Goal: Task Accomplishment & Management: Manage account settings

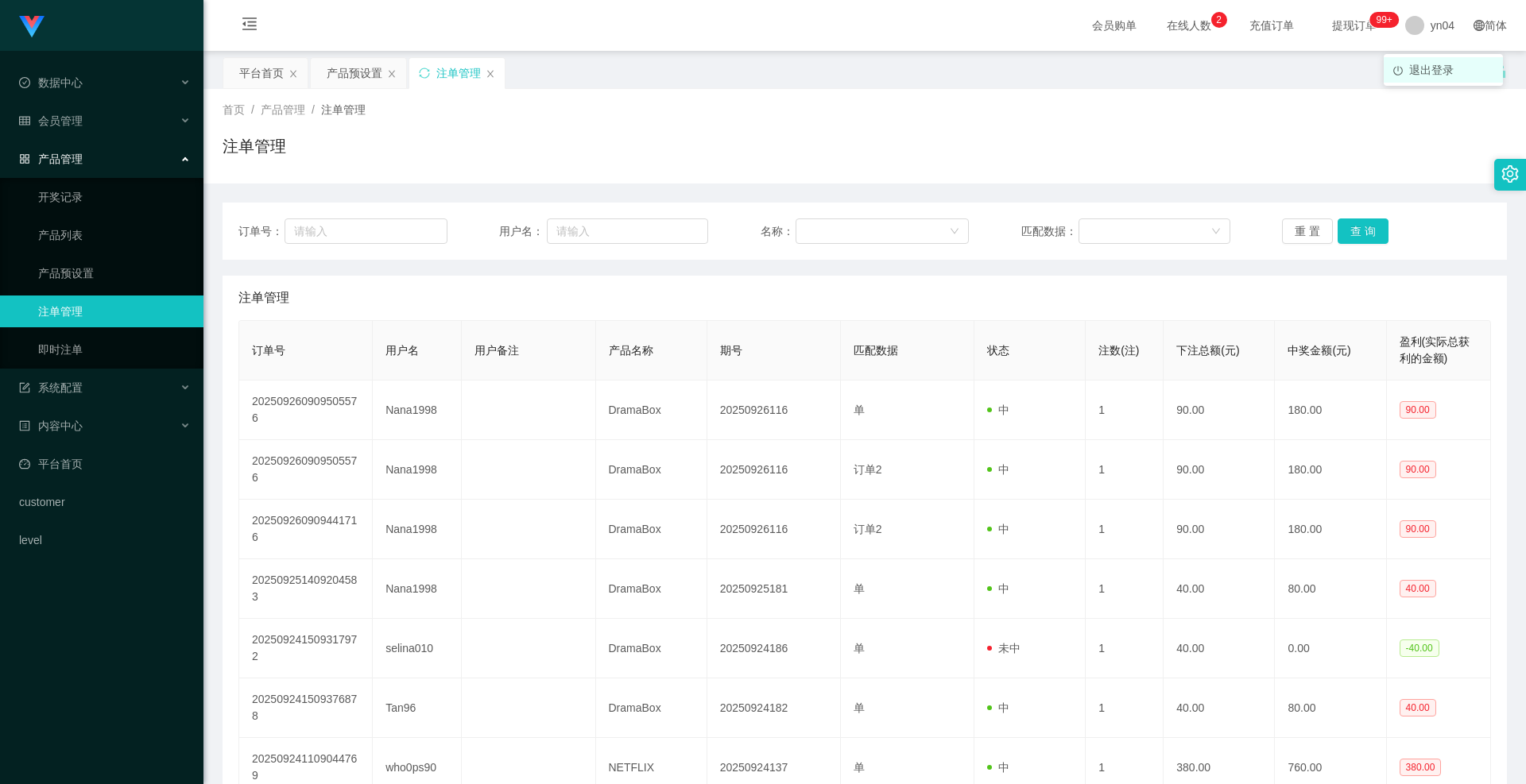
click at [1425, 61] on li "退出登录" at bounding box center [1443, 69] width 119 height 25
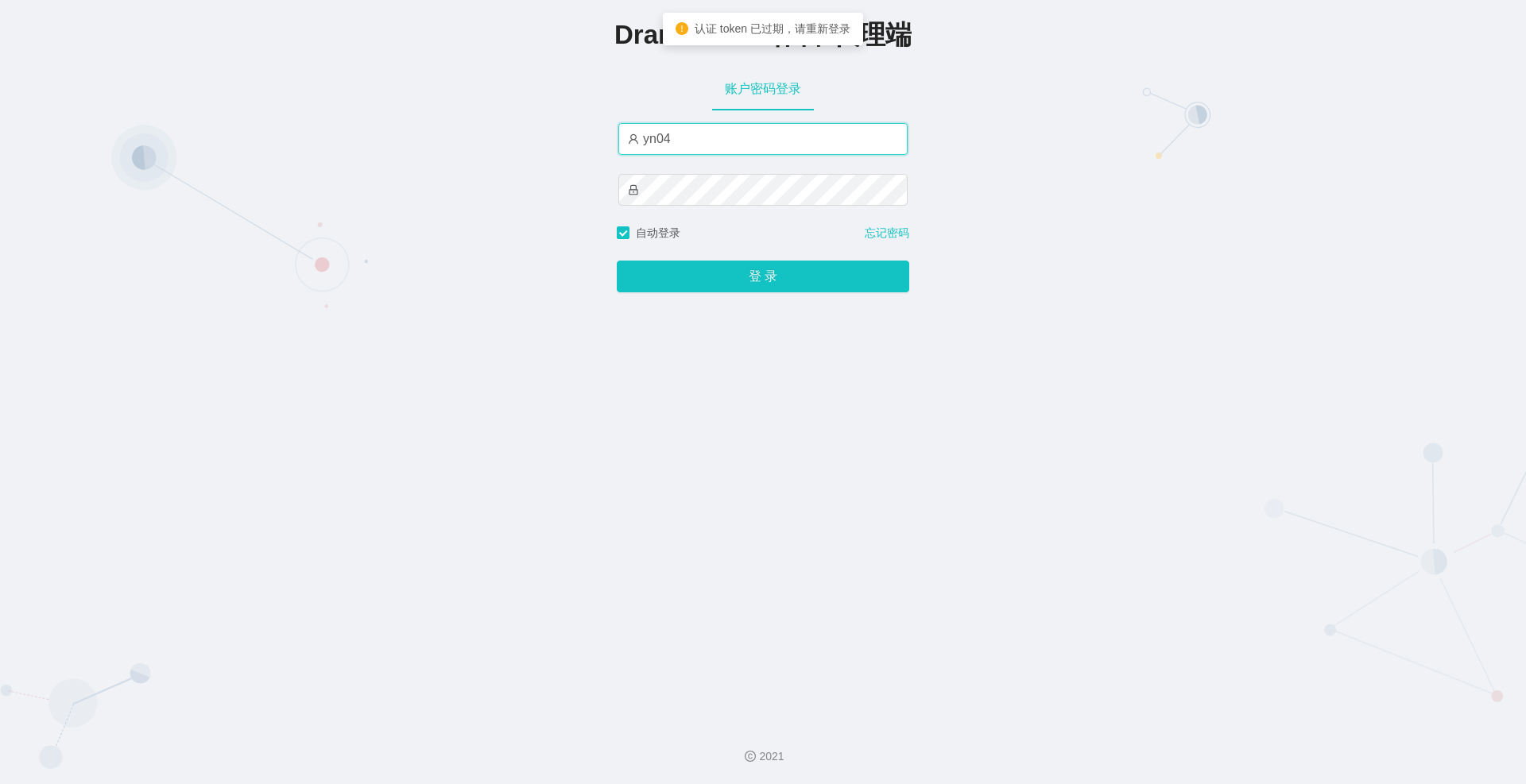
drag, startPoint x: 650, startPoint y: 145, endPoint x: 622, endPoint y: 147, distance: 28.1
click at [622, 147] on input "yn04" at bounding box center [763, 139] width 290 height 32
click at [617, 261] on button "登 录" at bounding box center [763, 276] width 292 height 32
click at [660, 139] on input "by04" at bounding box center [763, 139] width 290 height 32
type input "by4"
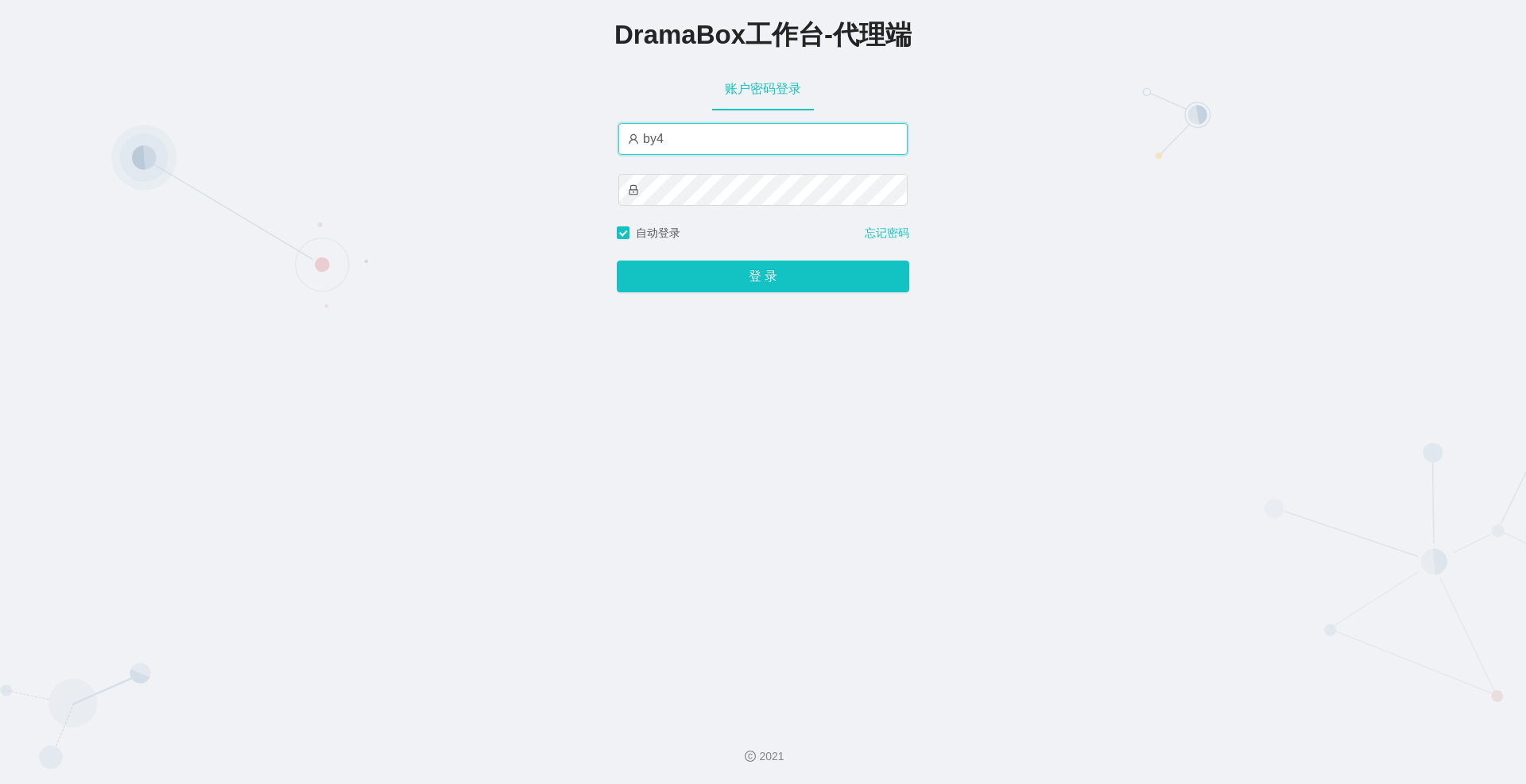
click at [617, 261] on button "登 录" at bounding box center [763, 276] width 292 height 32
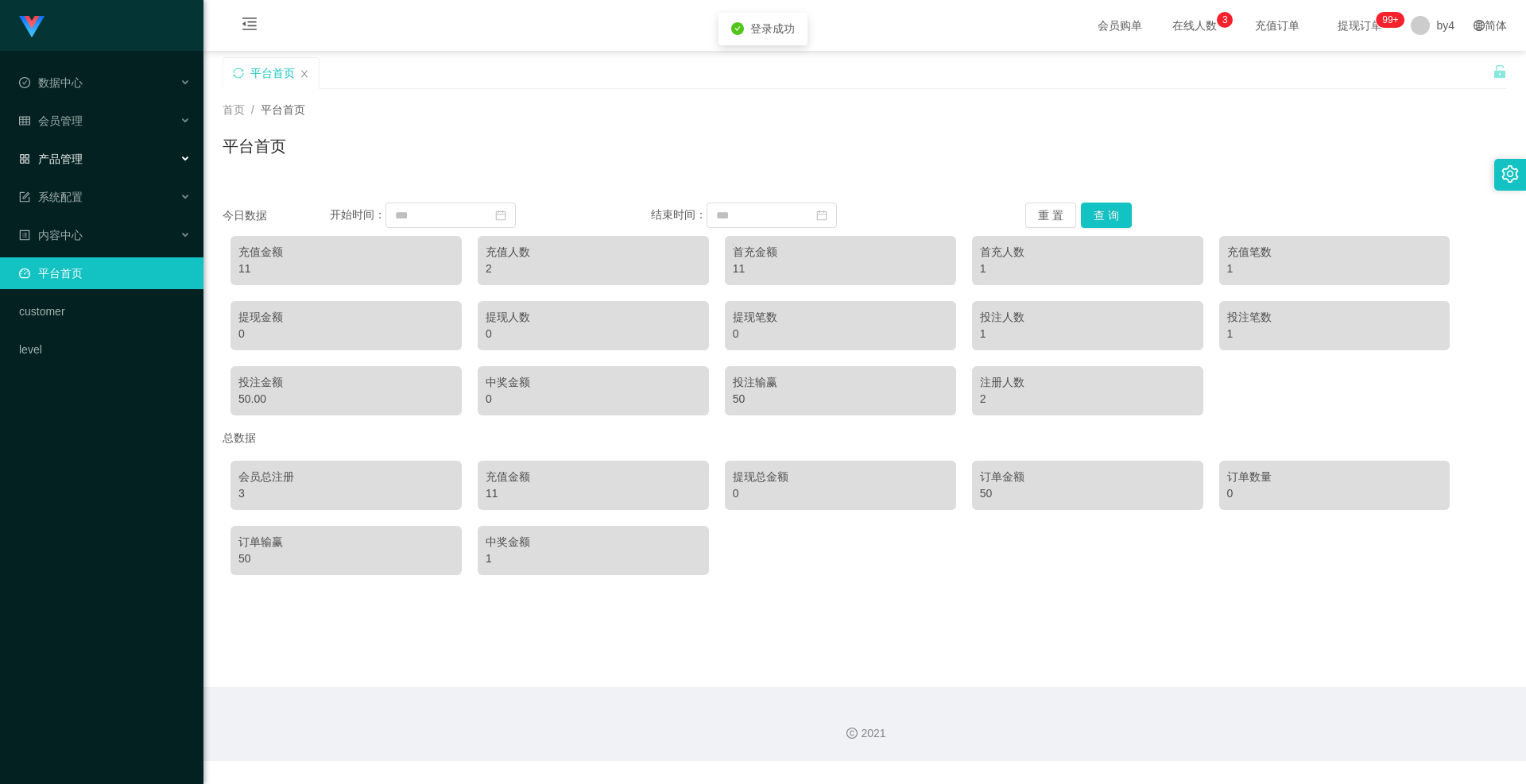
click at [72, 165] on div "产品管理" at bounding box center [102, 158] width 203 height 32
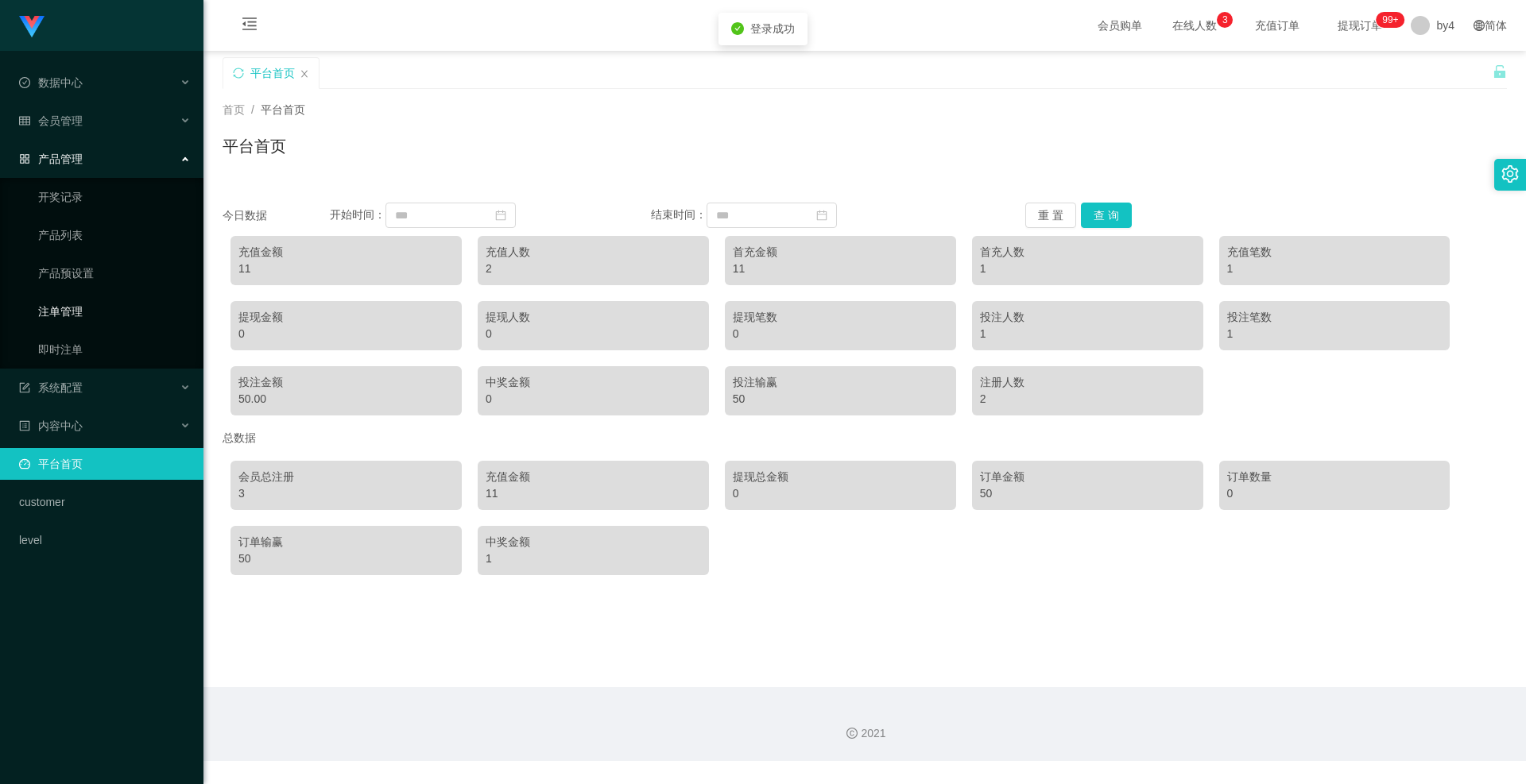
click at [74, 300] on link "注单管理" at bounding box center [115, 312] width 152 height 32
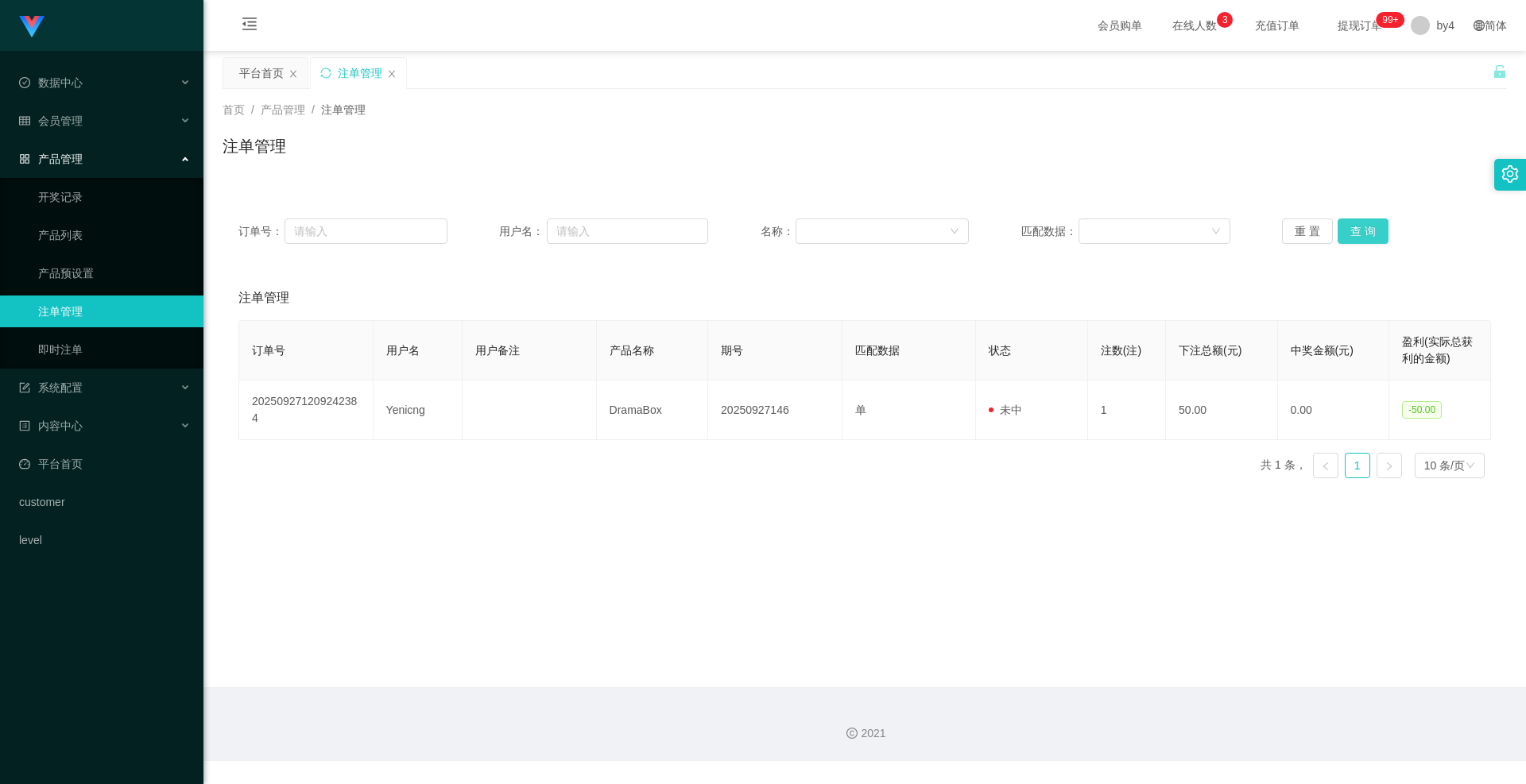
click at [1348, 227] on button "查 询" at bounding box center [1362, 231] width 51 height 25
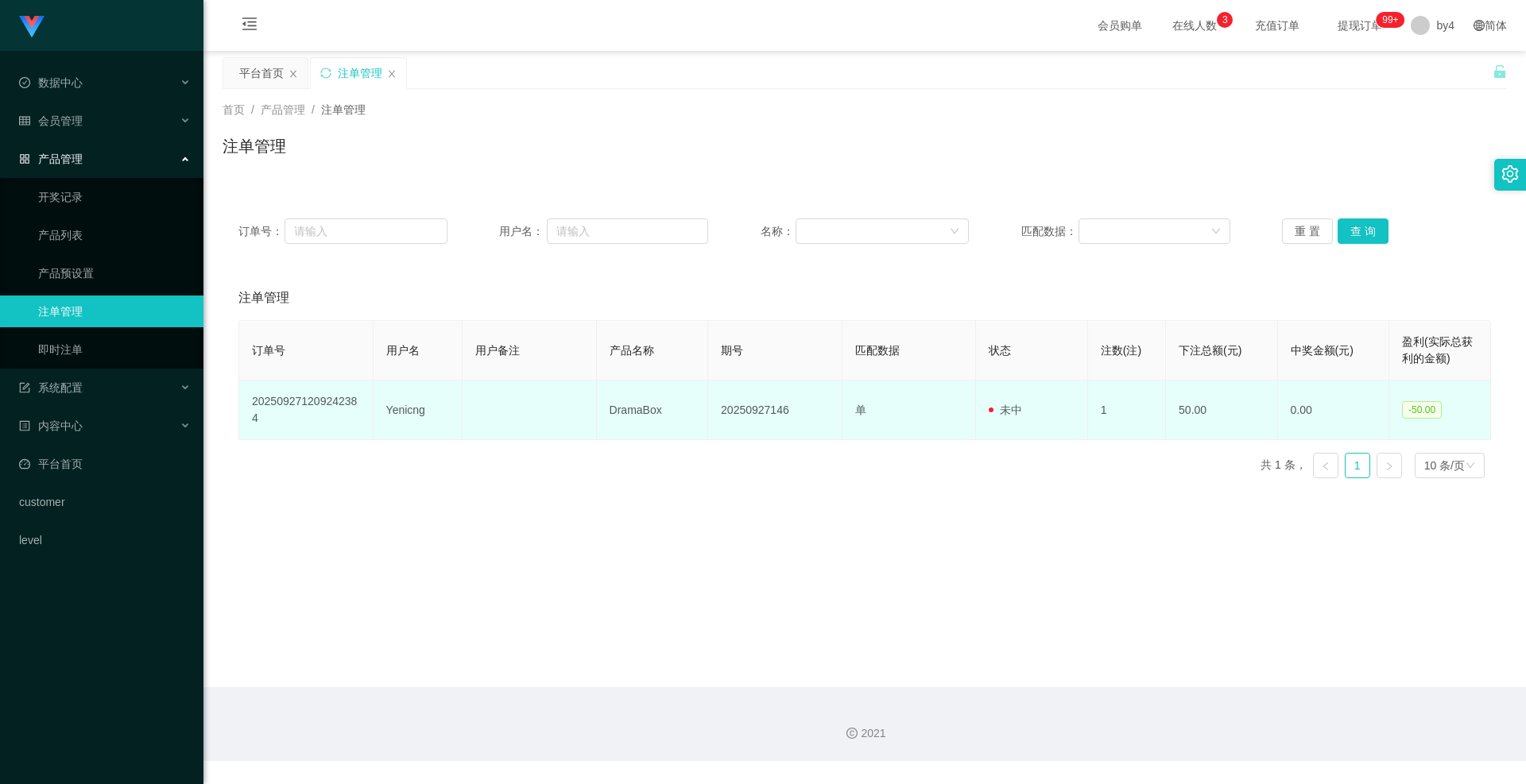
click at [396, 410] on td "Yenicng" at bounding box center [418, 410] width 89 height 60
copy td "Yenicng"
click at [410, 410] on td "Yenicng" at bounding box center [418, 410] width 89 height 60
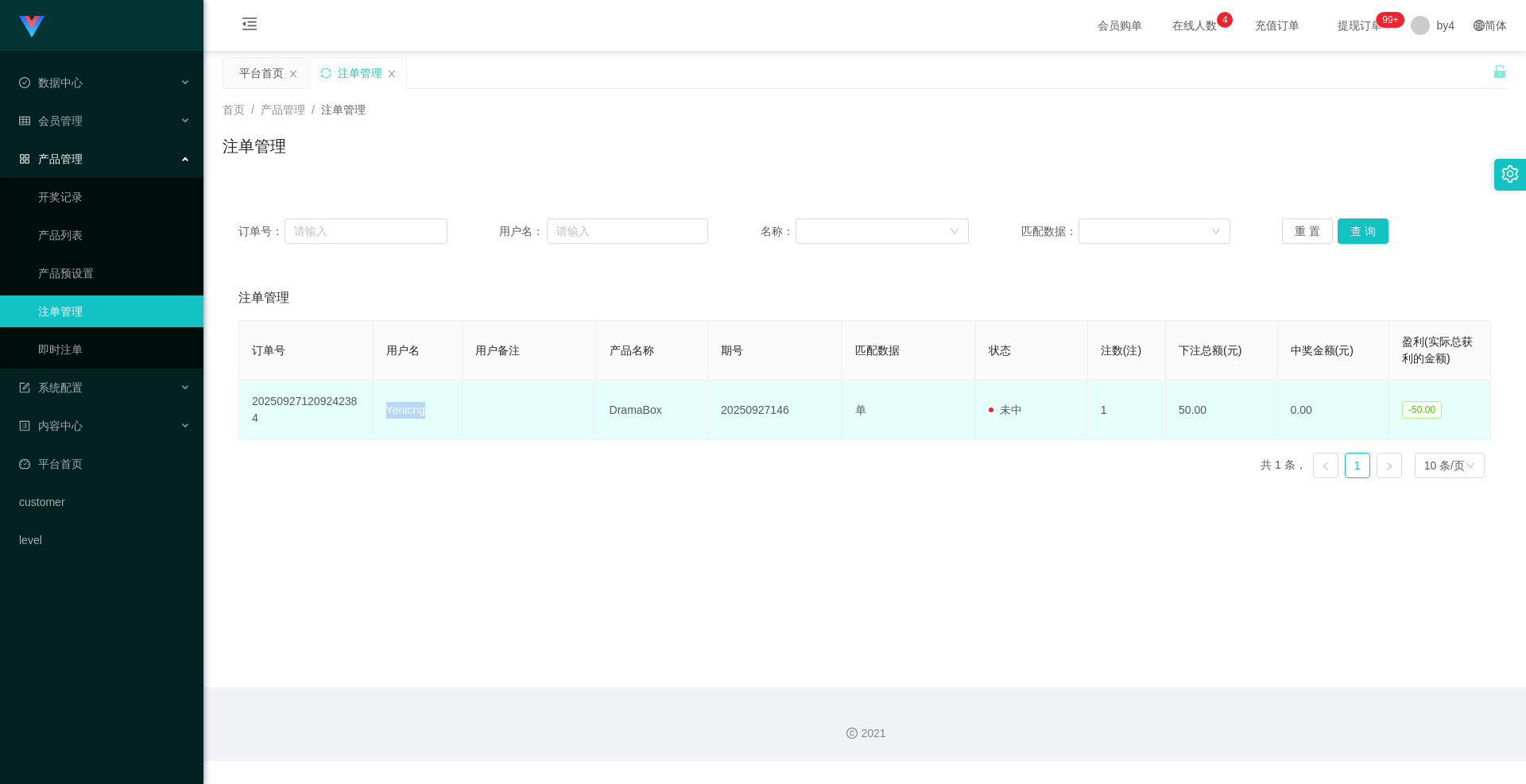
click at [410, 410] on td "Yenicng" at bounding box center [418, 410] width 89 height 60
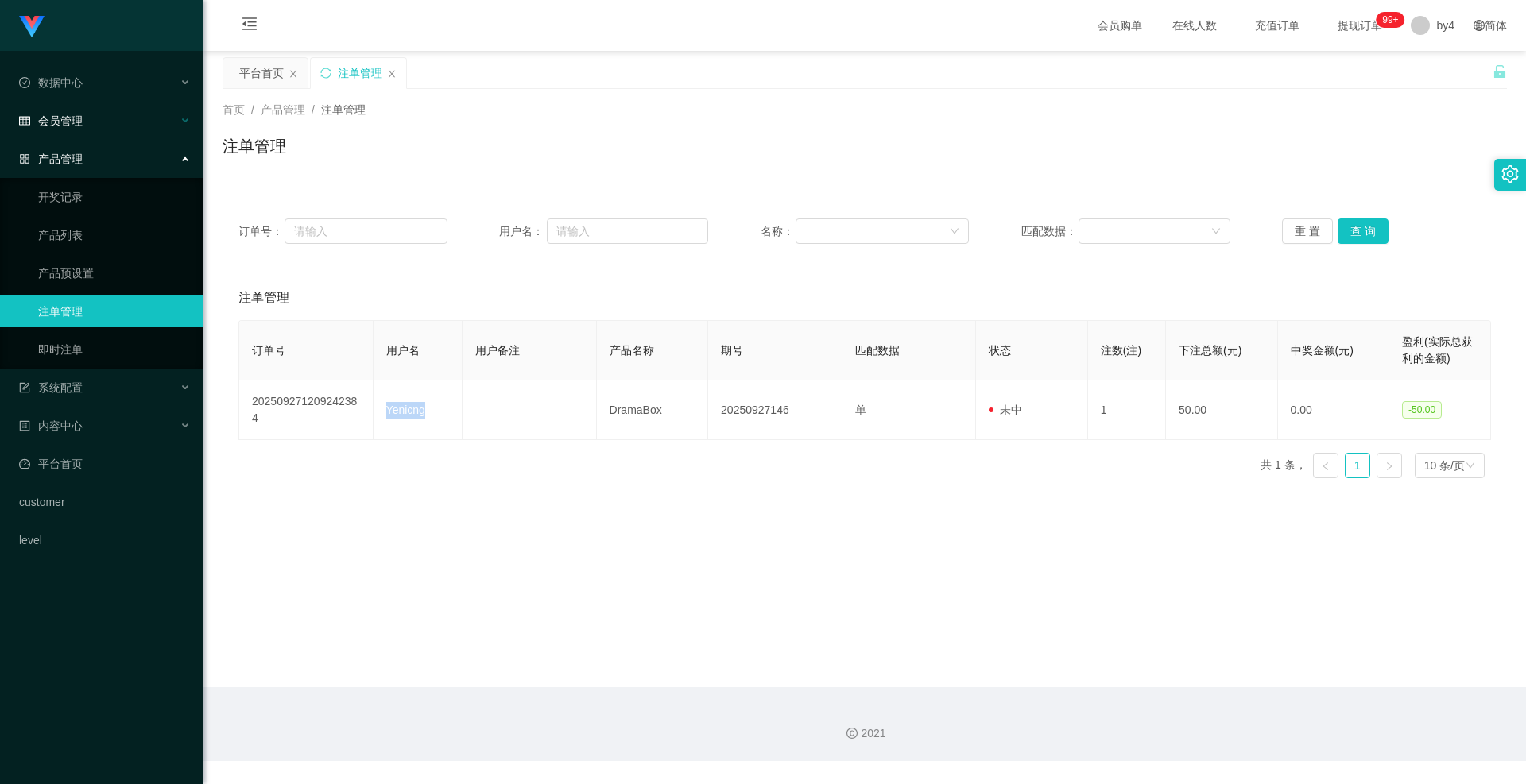
click at [97, 110] on div "会员管理" at bounding box center [102, 121] width 203 height 32
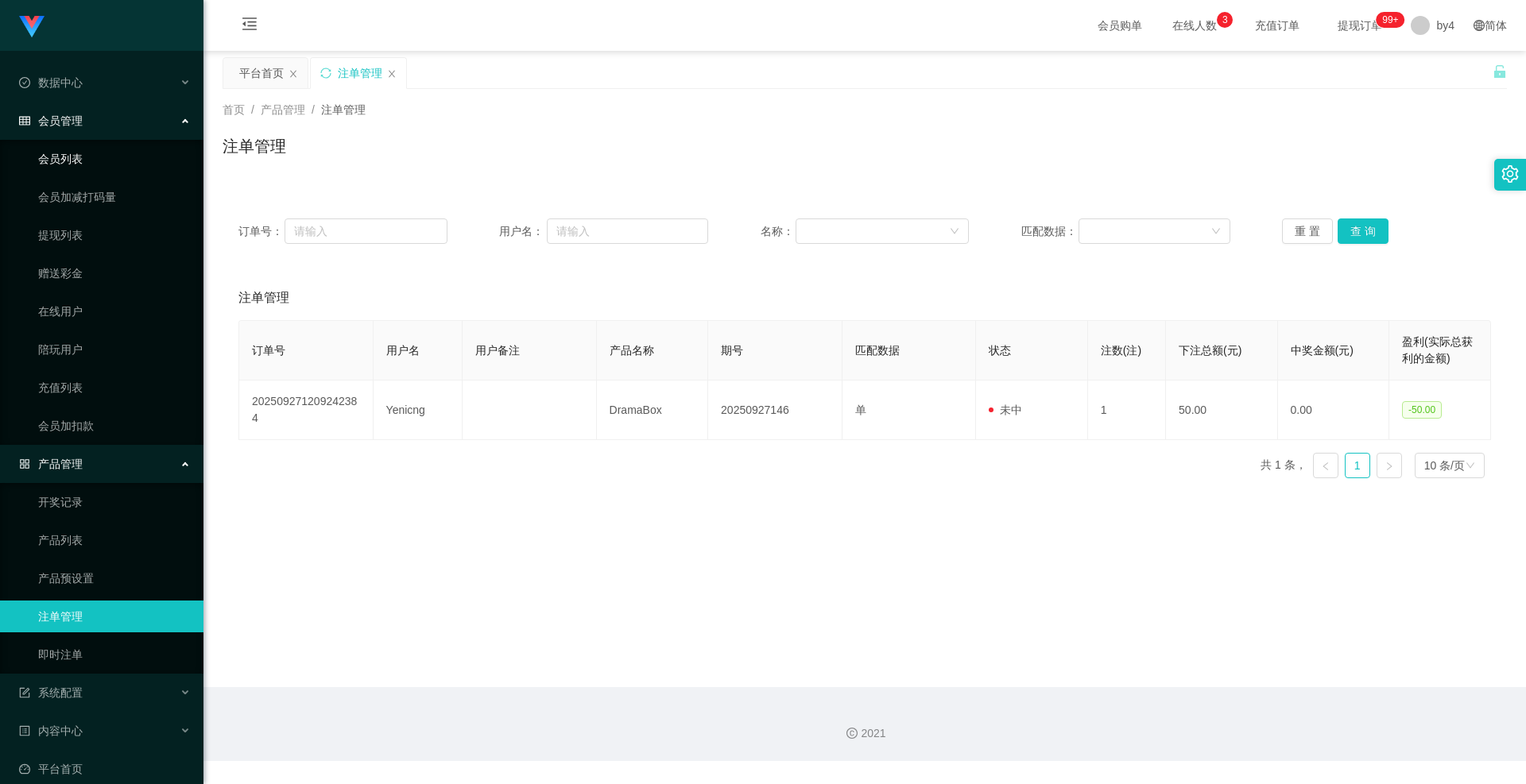
click at [62, 169] on link "会员列表" at bounding box center [115, 158] width 152 height 32
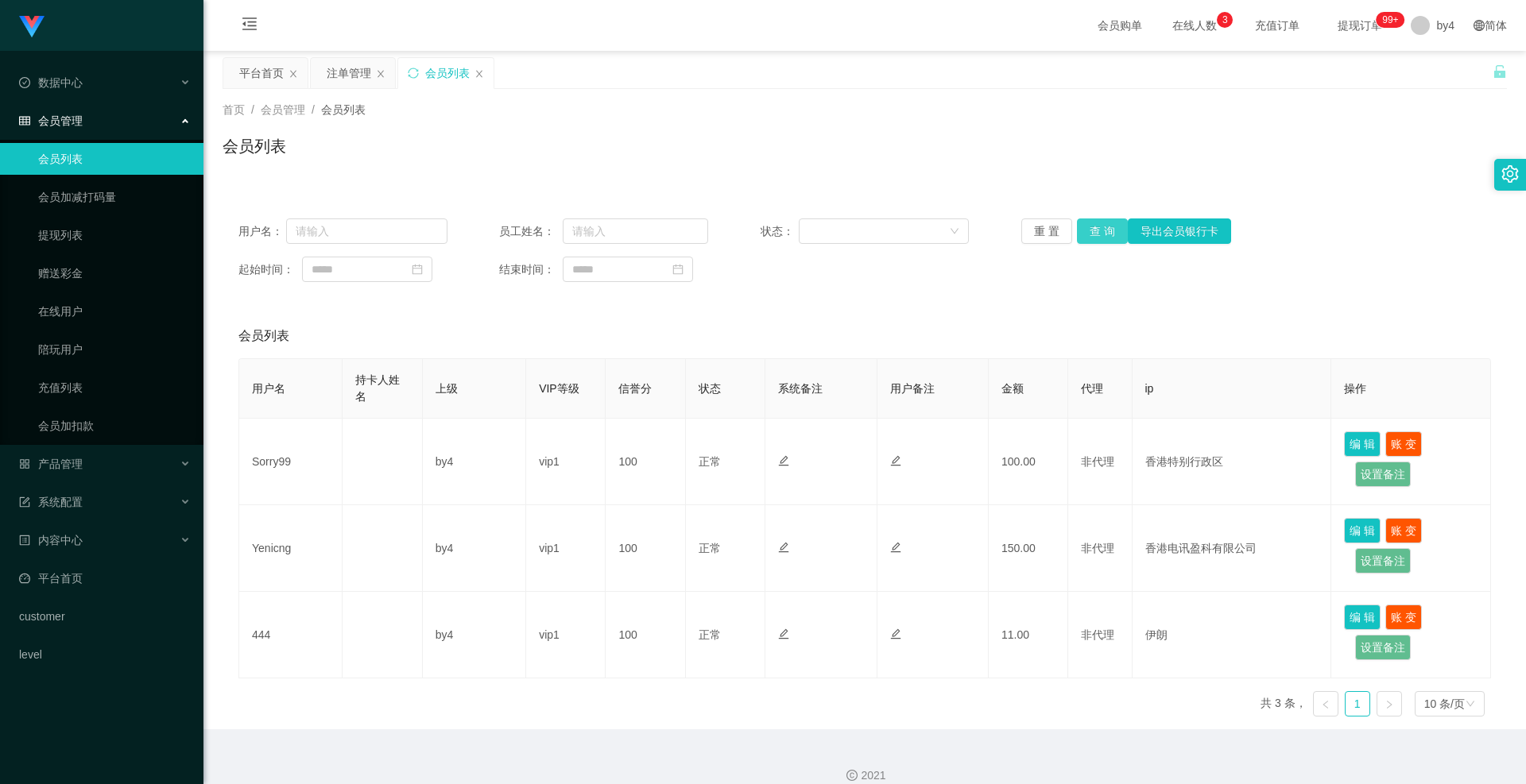
click at [1096, 234] on button "查 询" at bounding box center [1102, 231] width 51 height 25
click at [1096, 234] on div "重 置 查 询 导出会员银行卡" at bounding box center [1125, 231] width 209 height 25
click at [1096, 234] on button "查 询" at bounding box center [1102, 231] width 51 height 25
click at [1096, 234] on div "重 置 查 询 导出会员银行卡" at bounding box center [1125, 231] width 209 height 25
click at [1096, 234] on button "查 询" at bounding box center [1102, 231] width 51 height 25
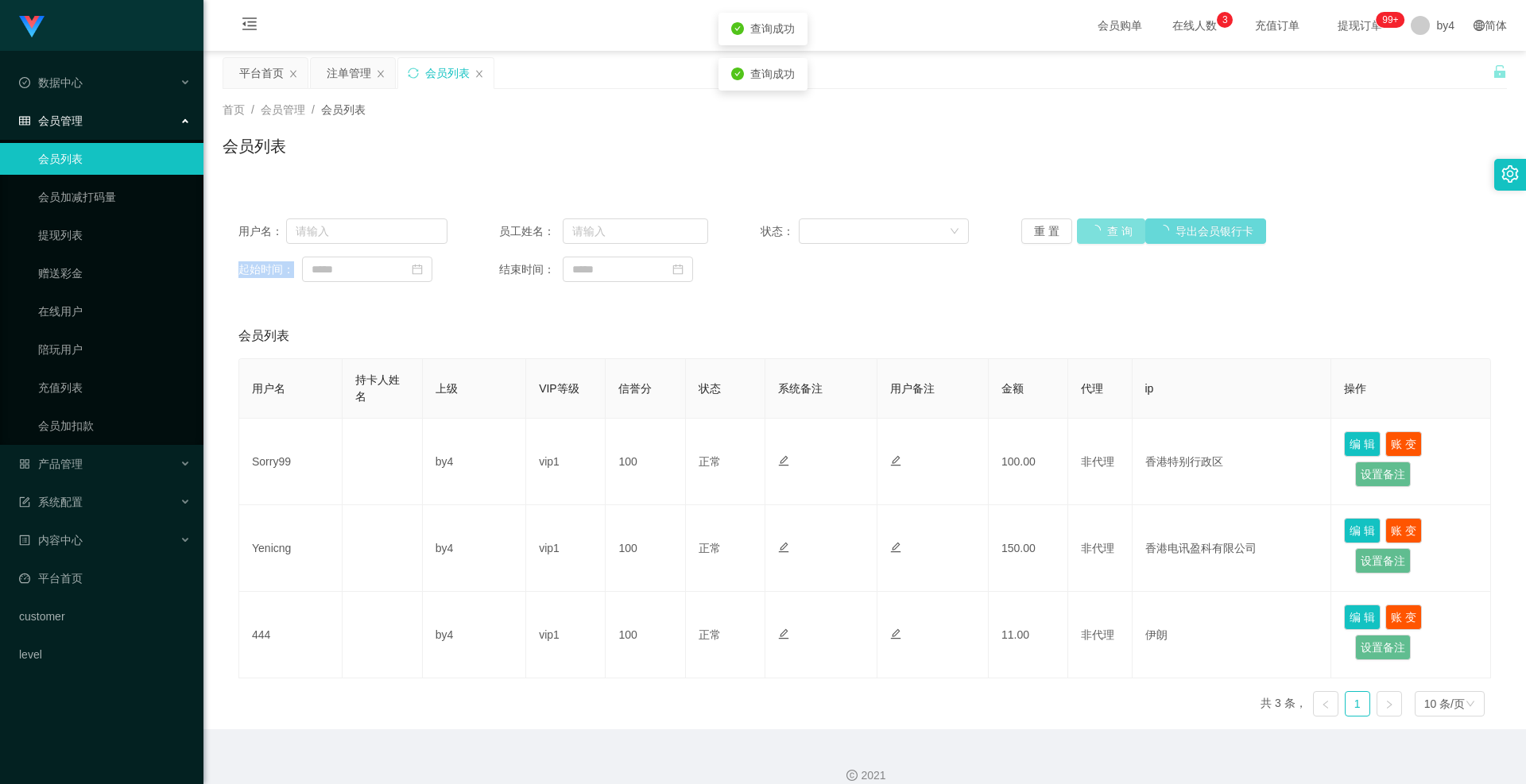
click at [1096, 234] on div "重 置 查 询 导出会员银行卡" at bounding box center [1125, 231] width 209 height 25
click at [1096, 234] on button "查 询" at bounding box center [1102, 231] width 51 height 25
click at [1096, 234] on div "重 置 查 询 导出会员银行卡" at bounding box center [1125, 231] width 209 height 25
click at [1096, 234] on button "查 询" at bounding box center [1102, 231] width 51 height 25
click at [1096, 234] on div "重 置 查 询 导出会员银行卡" at bounding box center [1125, 231] width 209 height 25
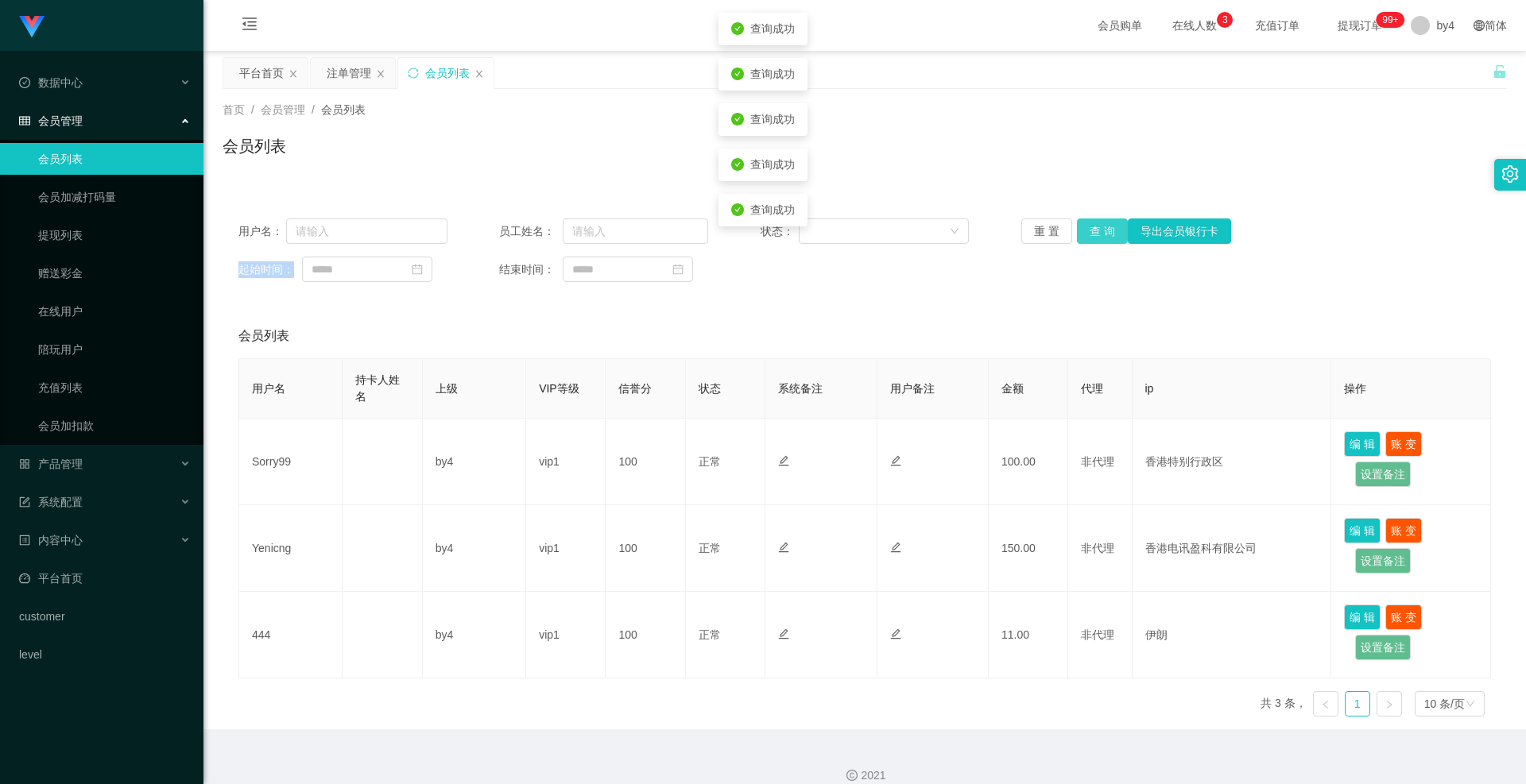
click at [1096, 234] on button "查 询" at bounding box center [1102, 231] width 51 height 25
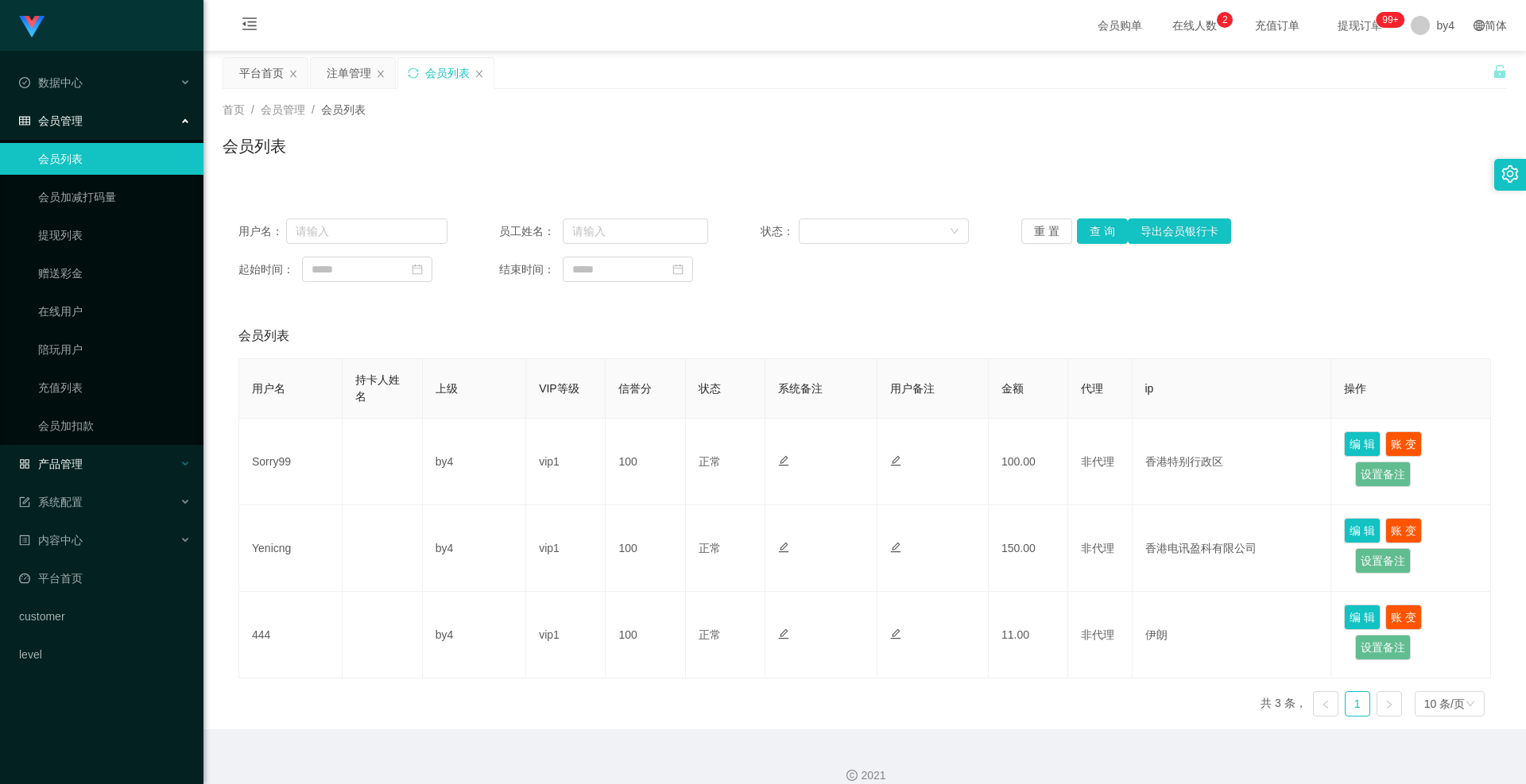
click at [81, 472] on div "产品管理" at bounding box center [102, 464] width 203 height 32
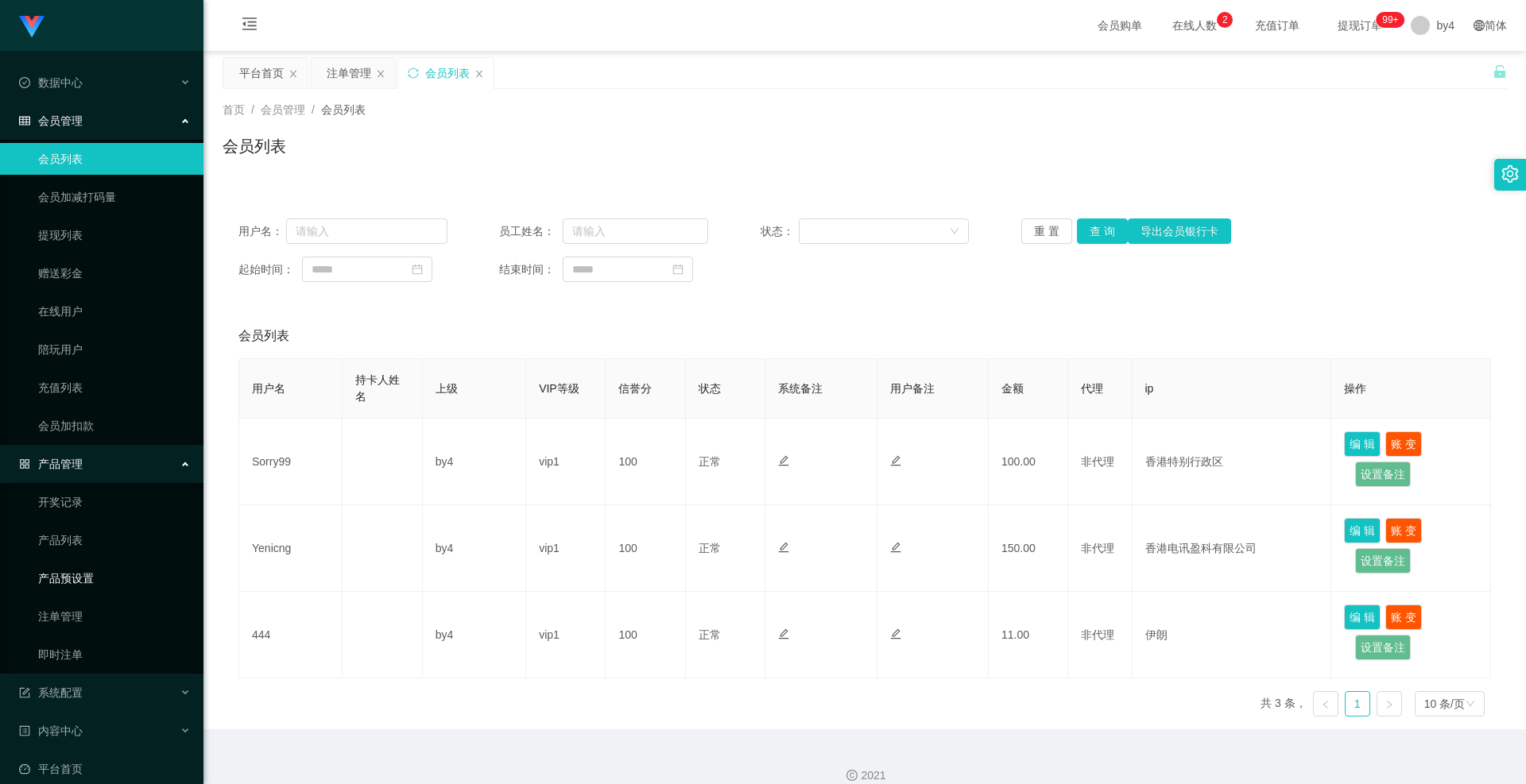
drag, startPoint x: 90, startPoint y: 578, endPoint x: 82, endPoint y: 572, distance: 10.0
click at [90, 578] on link "产品预设置" at bounding box center [115, 578] width 152 height 32
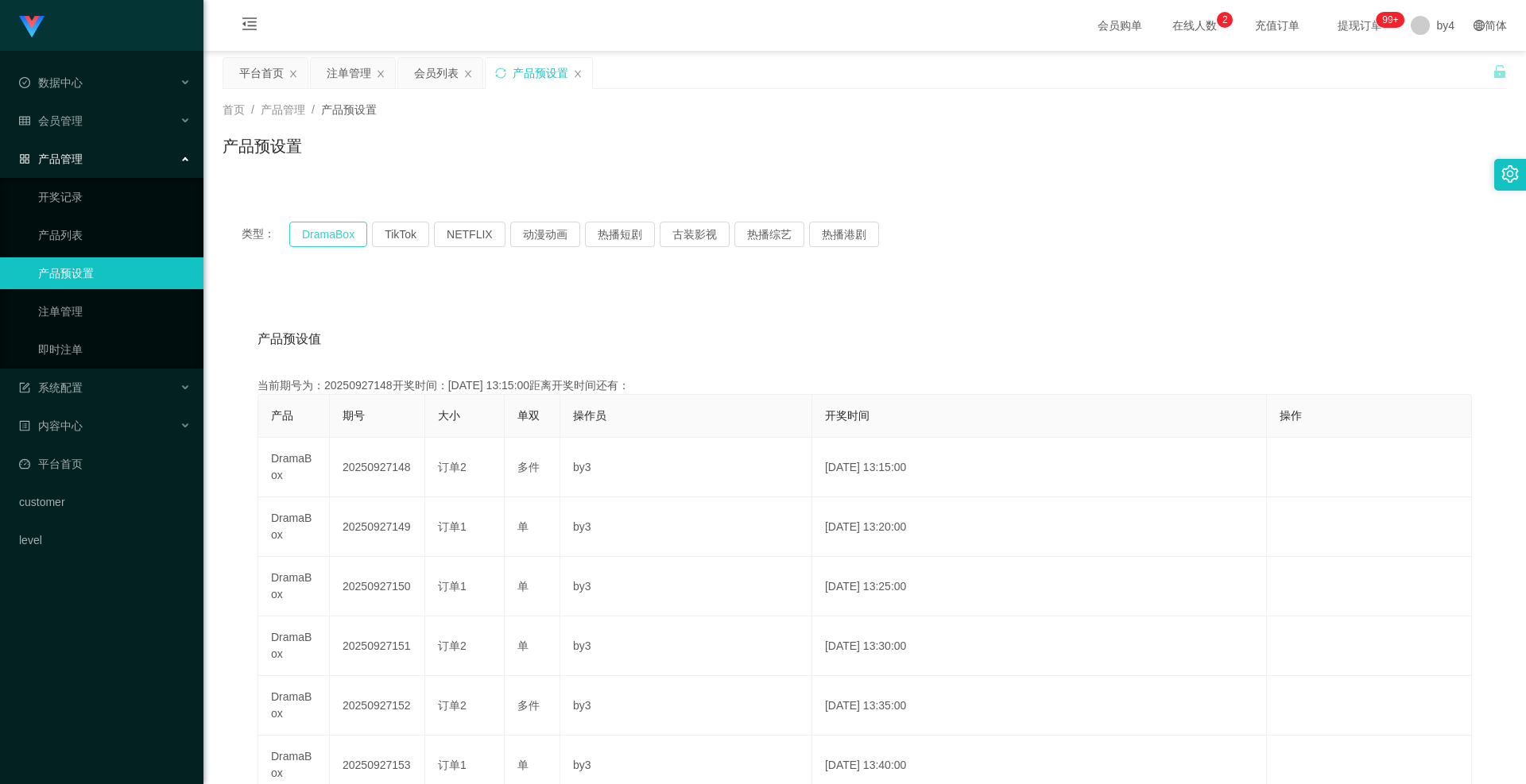
click at [327, 236] on button "DramaBox" at bounding box center [328, 234] width 78 height 25
click at [93, 111] on div "会员管理" at bounding box center [102, 121] width 203 height 32
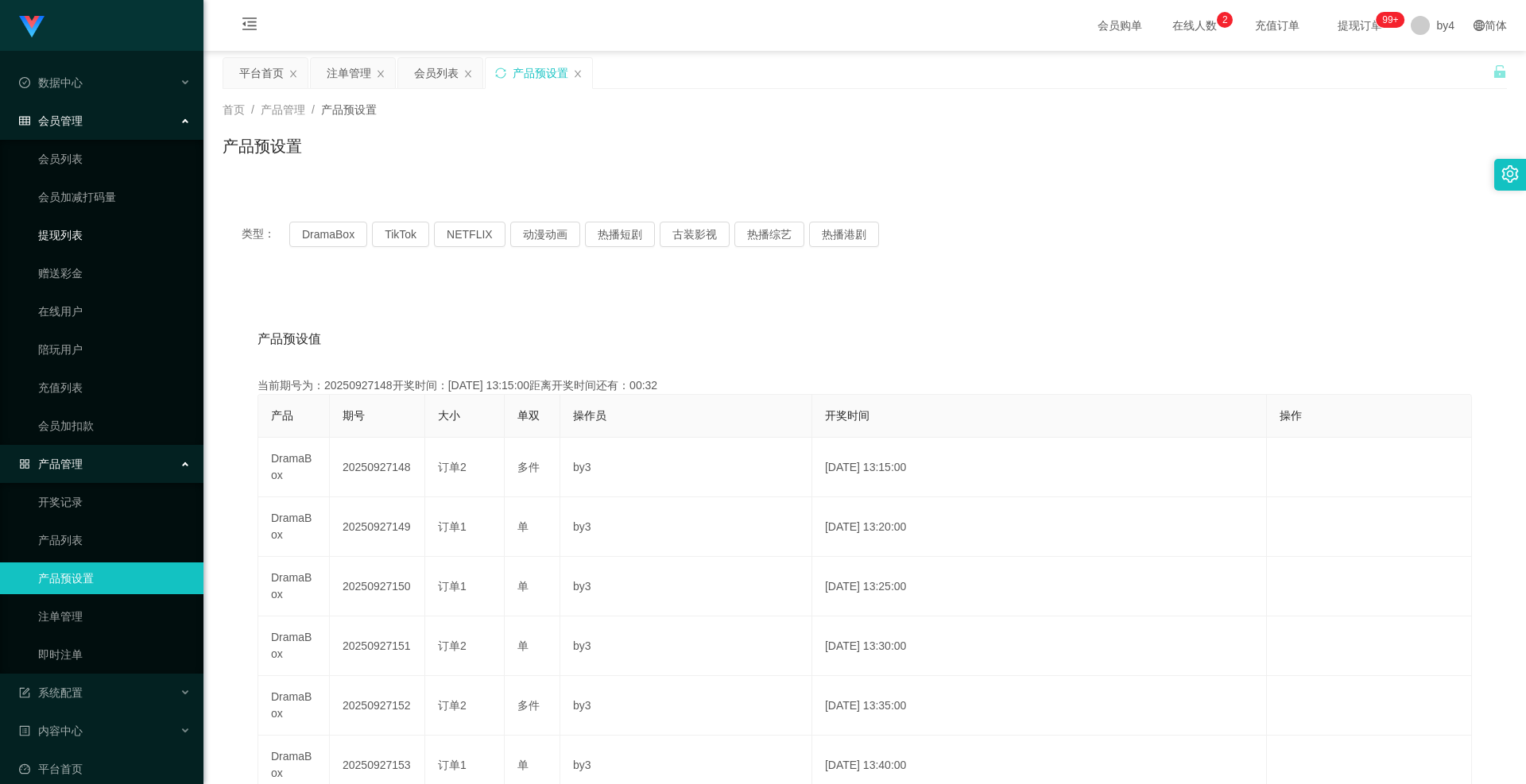
click at [82, 244] on link "提现列表" at bounding box center [115, 235] width 152 height 32
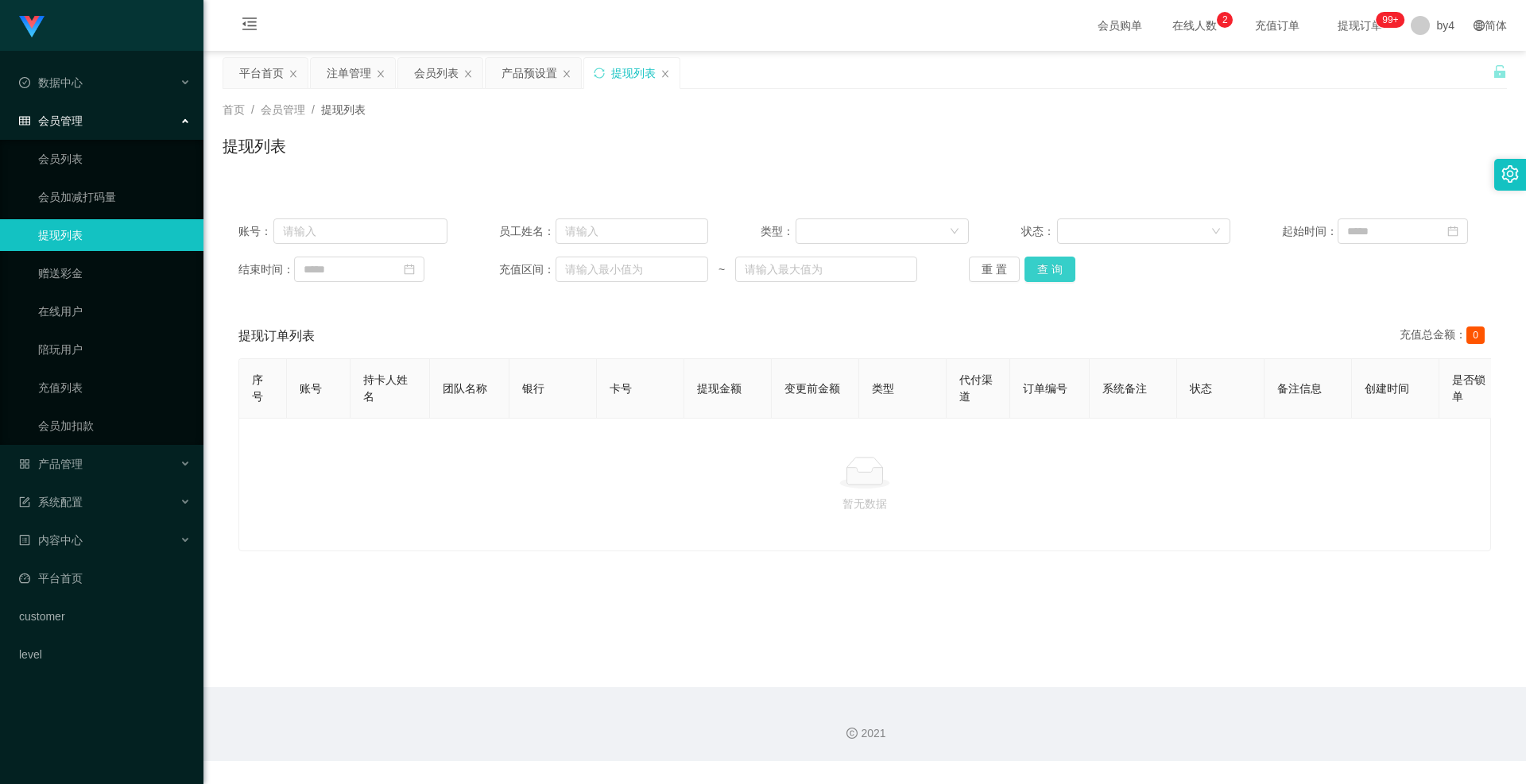
click at [1054, 273] on button "查 询" at bounding box center [1050, 269] width 51 height 25
click at [1054, 273] on div "重 置 查 询" at bounding box center [1073, 269] width 209 height 25
click at [1054, 273] on button "查 询" at bounding box center [1050, 269] width 51 height 25
click at [1054, 273] on button "查 询" at bounding box center [1059, 269] width 68 height 25
click at [1054, 273] on button "查 询" at bounding box center [1050, 269] width 51 height 25
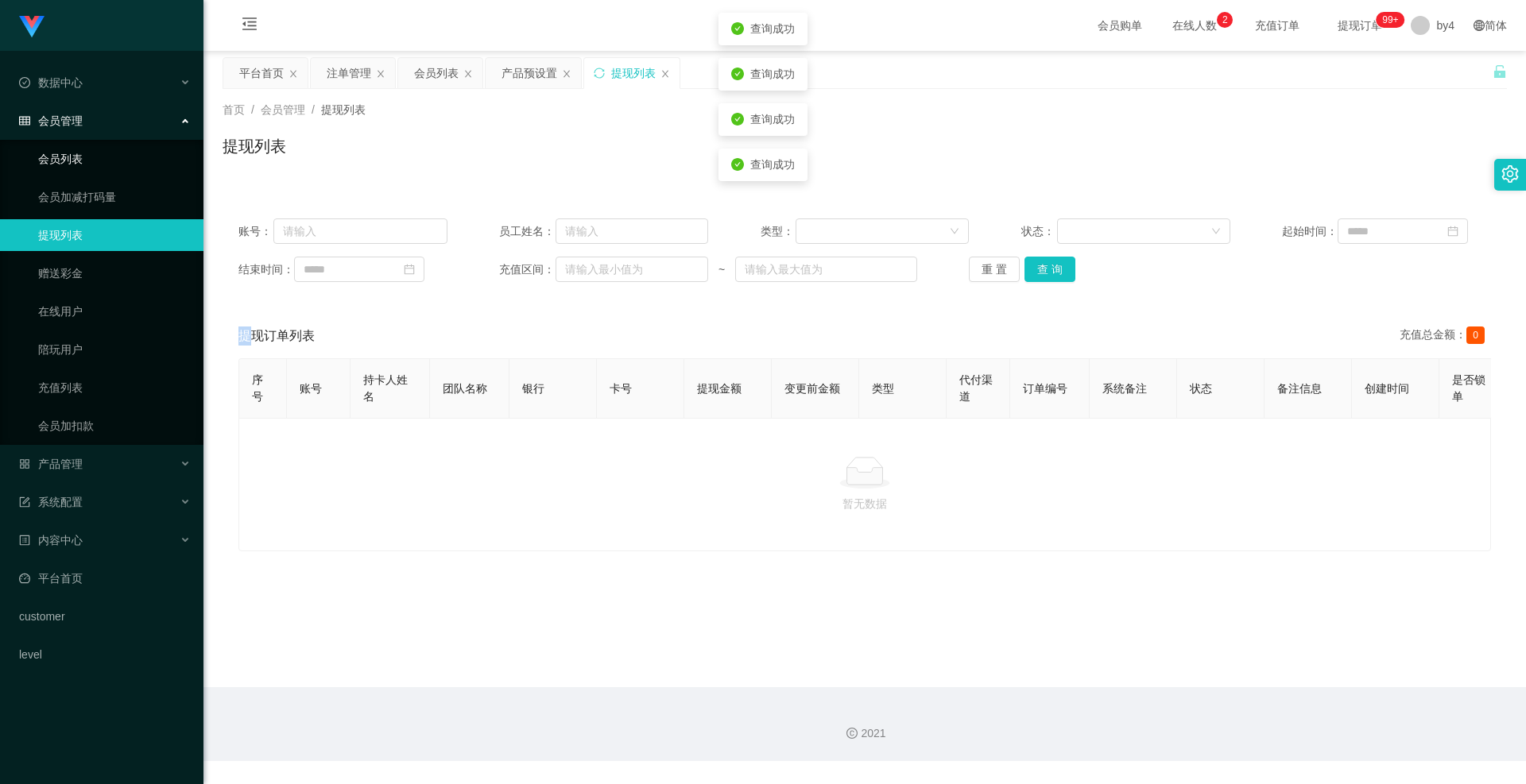
click at [66, 159] on link "会员列表" at bounding box center [115, 158] width 152 height 32
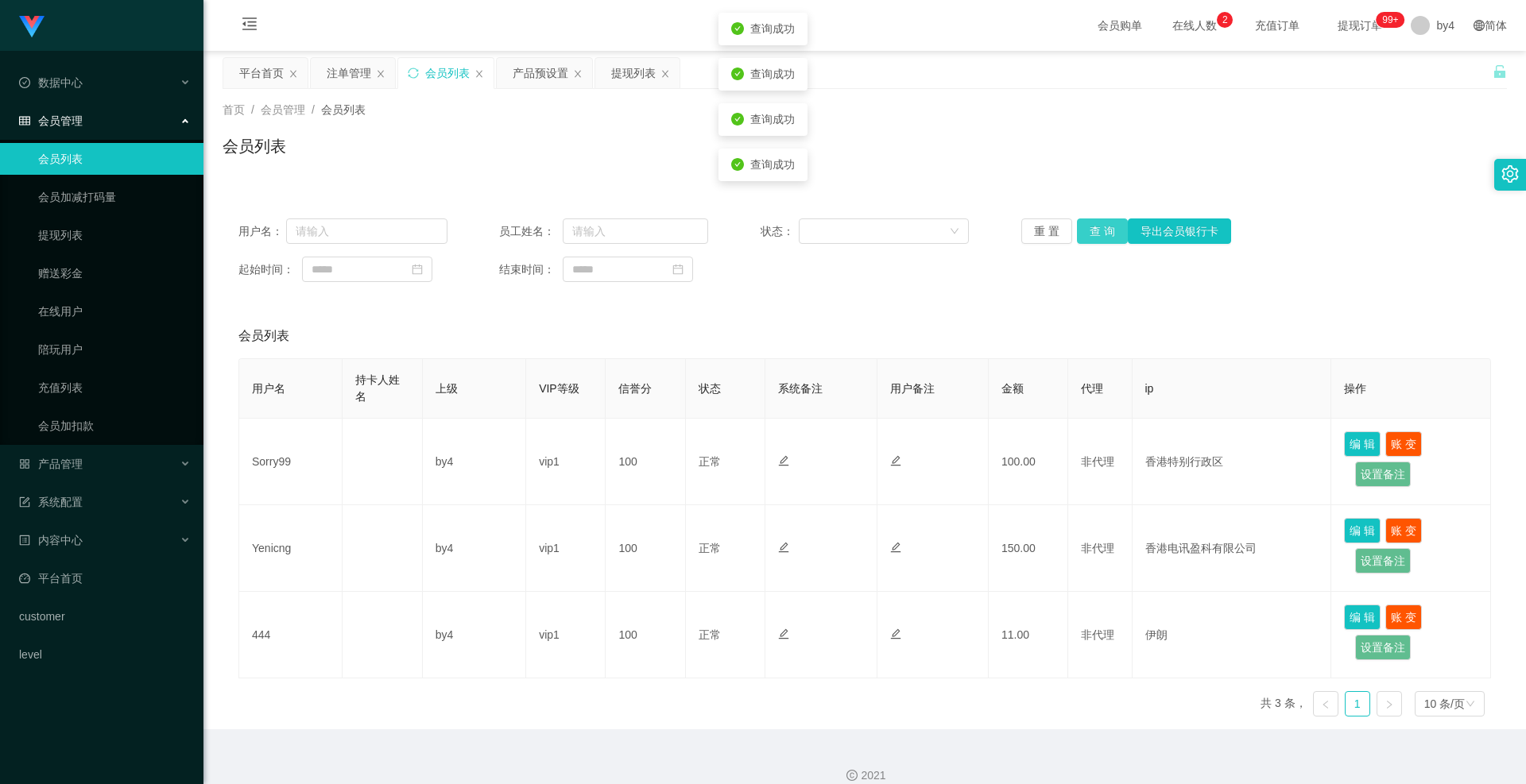
click at [1093, 237] on button "查 询" at bounding box center [1102, 231] width 51 height 25
click at [1093, 237] on div "重 置 查 询 导出会员银行卡" at bounding box center [1125, 231] width 209 height 25
click at [1093, 237] on button "查 询" at bounding box center [1102, 231] width 51 height 25
click at [1093, 237] on div "重 置 查 询 导出会员银行卡" at bounding box center [1125, 231] width 209 height 25
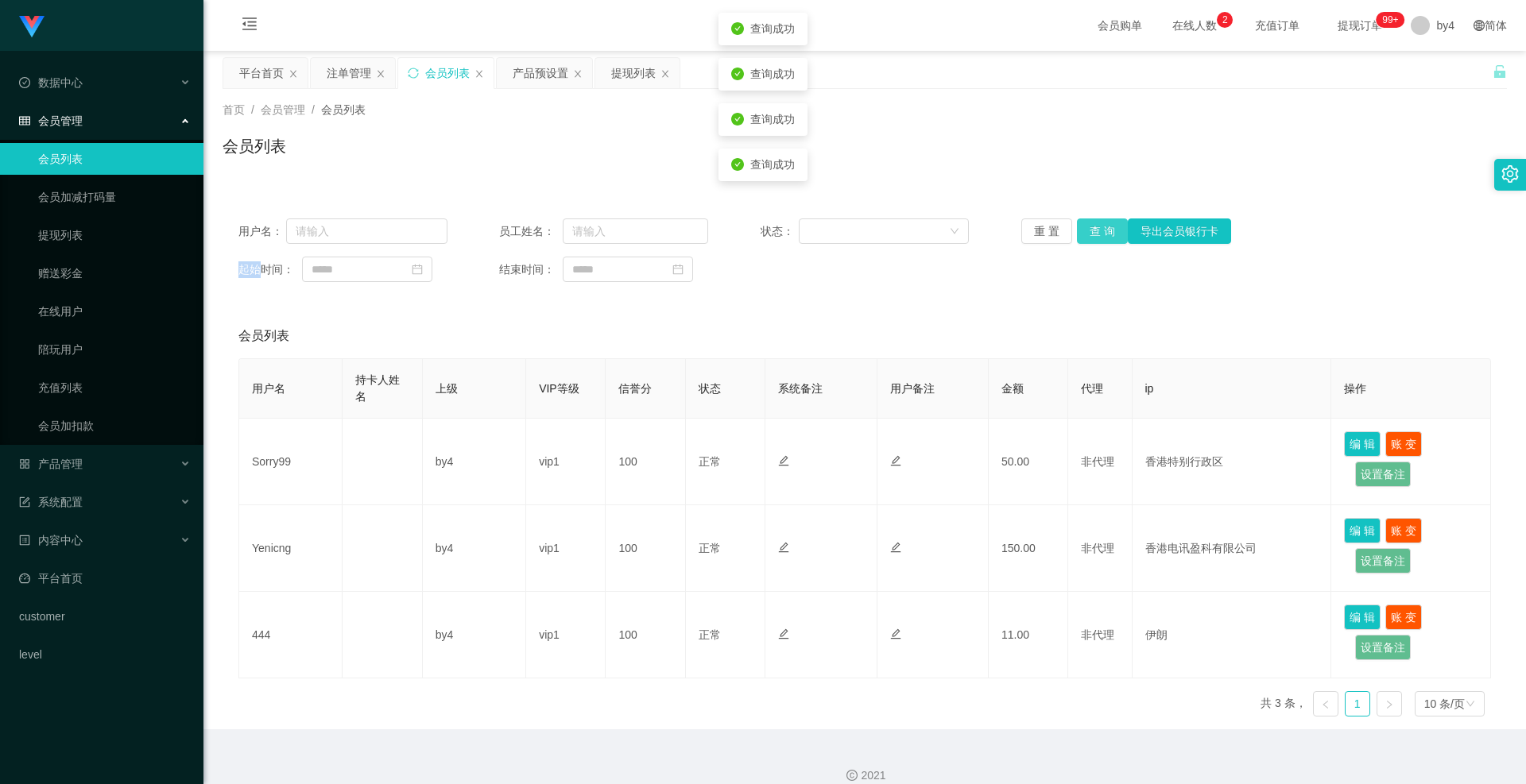
click at [1093, 237] on button "查 询" at bounding box center [1102, 231] width 51 height 25
click at [1093, 237] on div "重 置 查 询 导出会员银行卡" at bounding box center [1125, 231] width 209 height 25
click at [1079, 237] on button "查 询" at bounding box center [1102, 231] width 51 height 25
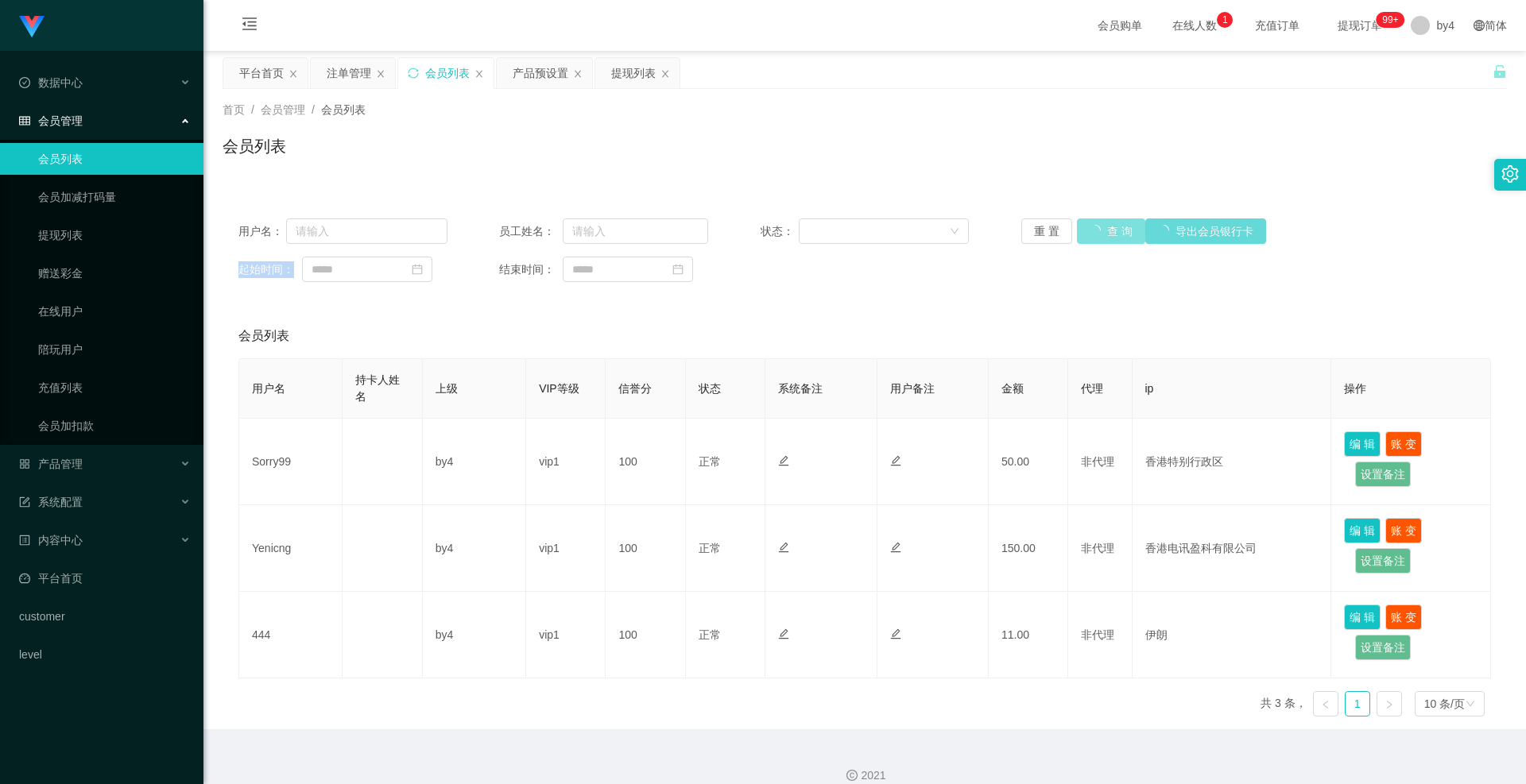
click at [1079, 237] on div "重 置 查 询 导出会员银行卡" at bounding box center [1125, 231] width 209 height 25
click at [1079, 237] on button "查 询" at bounding box center [1102, 231] width 51 height 25
click at [1101, 225] on button "查 询" at bounding box center [1102, 231] width 51 height 25
click at [1101, 225] on div "重 置 查 询 导出会员银行卡" at bounding box center [1125, 231] width 209 height 25
click at [1101, 225] on button "查 询" at bounding box center [1102, 231] width 51 height 25
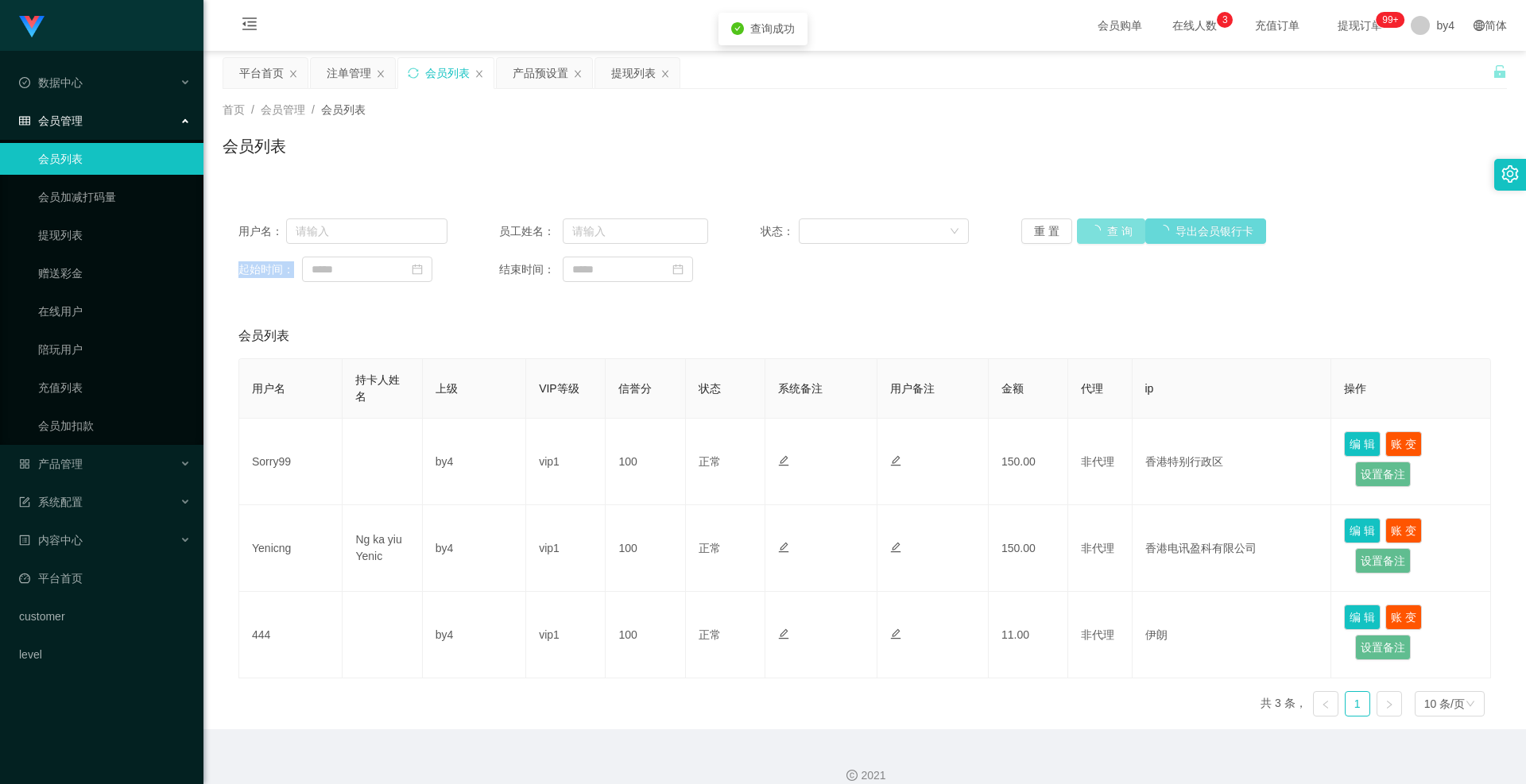
click at [1101, 225] on div "重 置 查 询 导出会员银行卡" at bounding box center [1125, 231] width 209 height 25
click at [1101, 225] on button "查 询" at bounding box center [1102, 231] width 51 height 25
click at [1101, 225] on div "重 置 查 询 导出会员银行卡" at bounding box center [1125, 231] width 209 height 25
click at [1101, 225] on button "查 询" at bounding box center [1102, 231] width 51 height 25
click at [1101, 225] on div "重 置 查 询 导出会员银行卡" at bounding box center [1125, 231] width 209 height 25
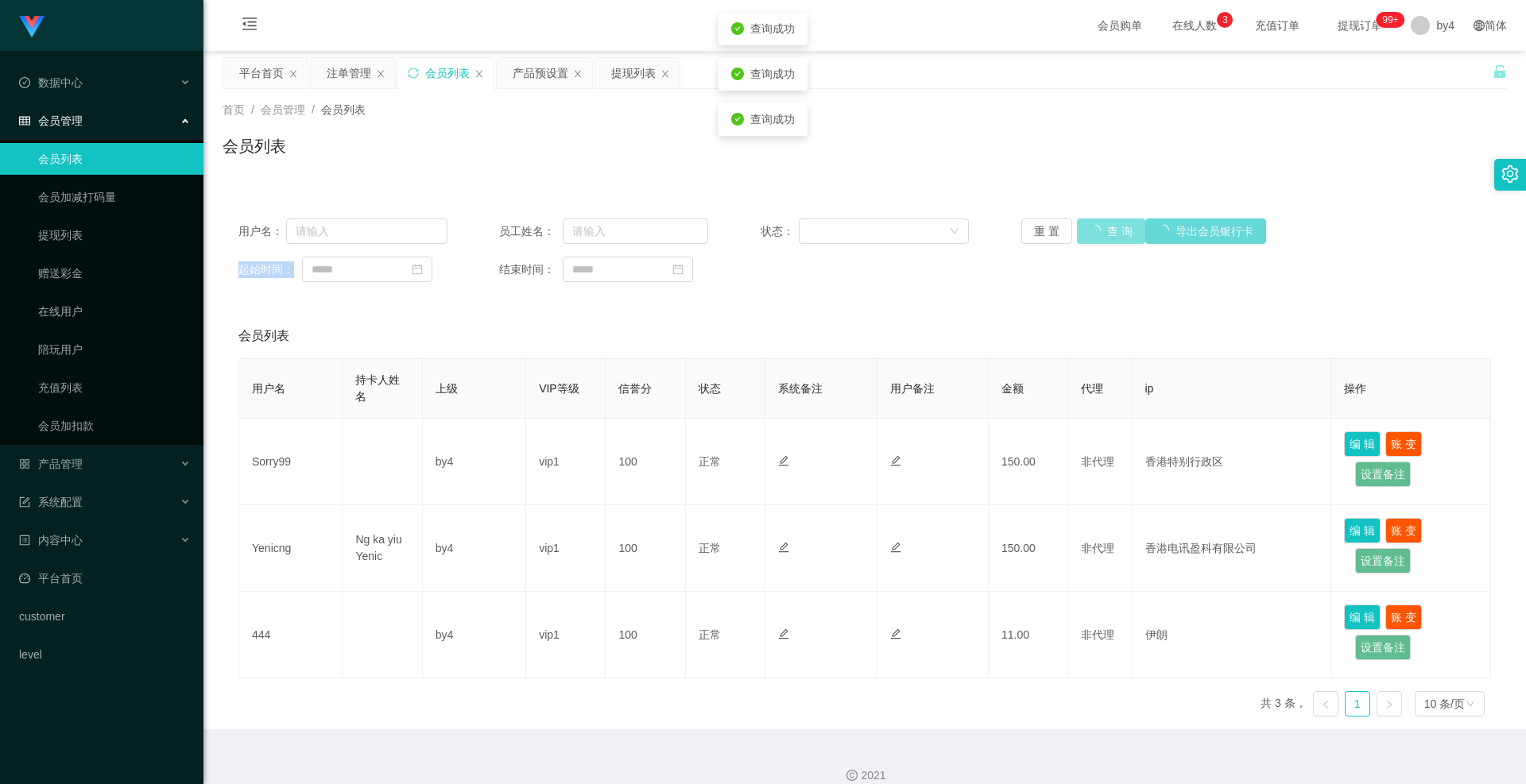
click at [1101, 225] on button "查 询" at bounding box center [1110, 231] width 68 height 25
click at [1101, 225] on div "重 置 查 询 导出会员银行卡" at bounding box center [1125, 231] width 209 height 25
click at [1095, 241] on button "查 询" at bounding box center [1102, 231] width 51 height 25
click at [1095, 241] on div "重 置 查 询 导出会员银行卡" at bounding box center [1125, 231] width 209 height 25
click at [1095, 241] on button "查 询" at bounding box center [1102, 231] width 51 height 25
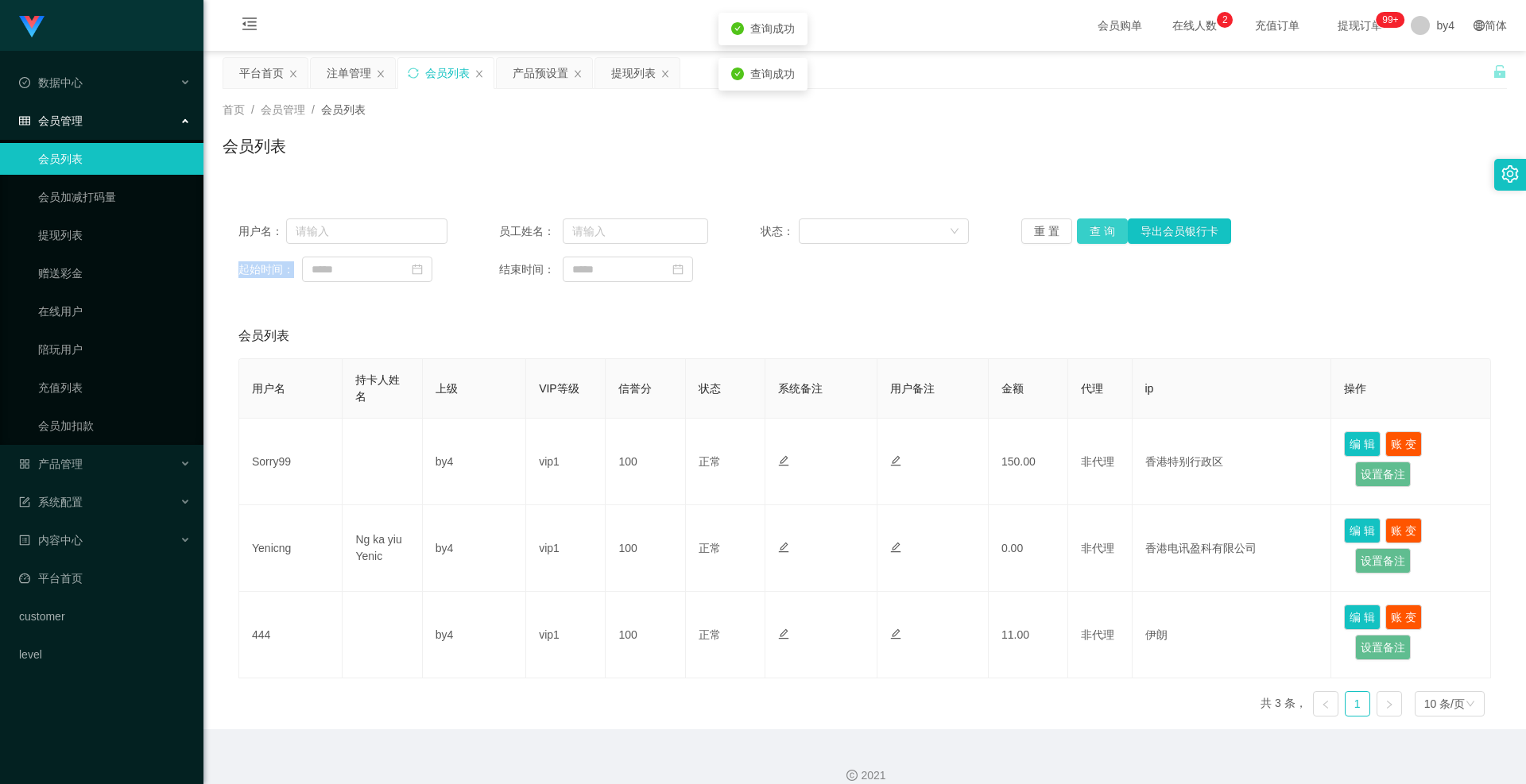
click at [1095, 241] on button "查 询" at bounding box center [1102, 231] width 51 height 25
click at [113, 234] on link "提现列表" at bounding box center [115, 235] width 152 height 32
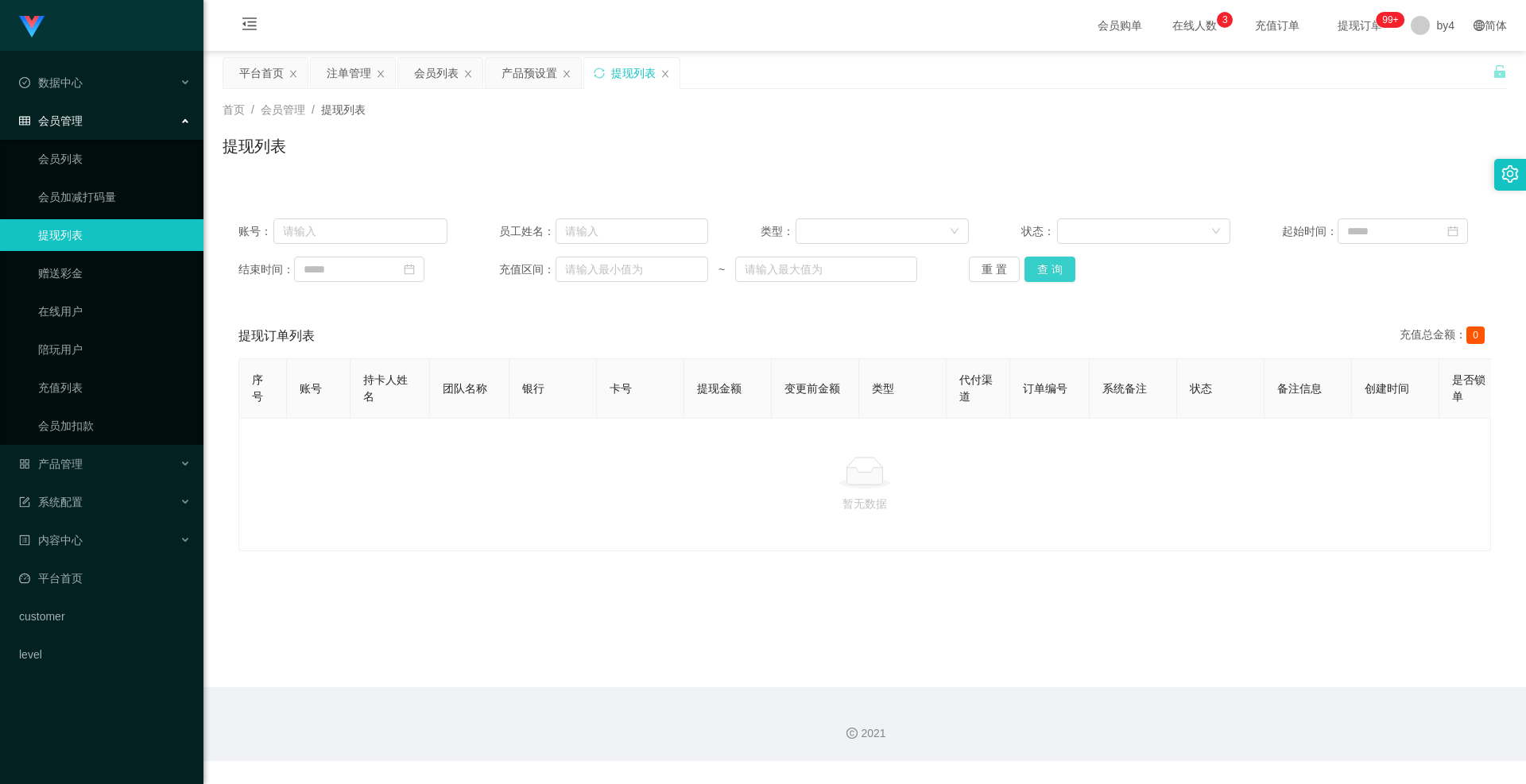
click at [1060, 269] on button "查 询" at bounding box center [1050, 269] width 51 height 25
click at [1060, 269] on div "重 置 查 询" at bounding box center [1073, 269] width 209 height 25
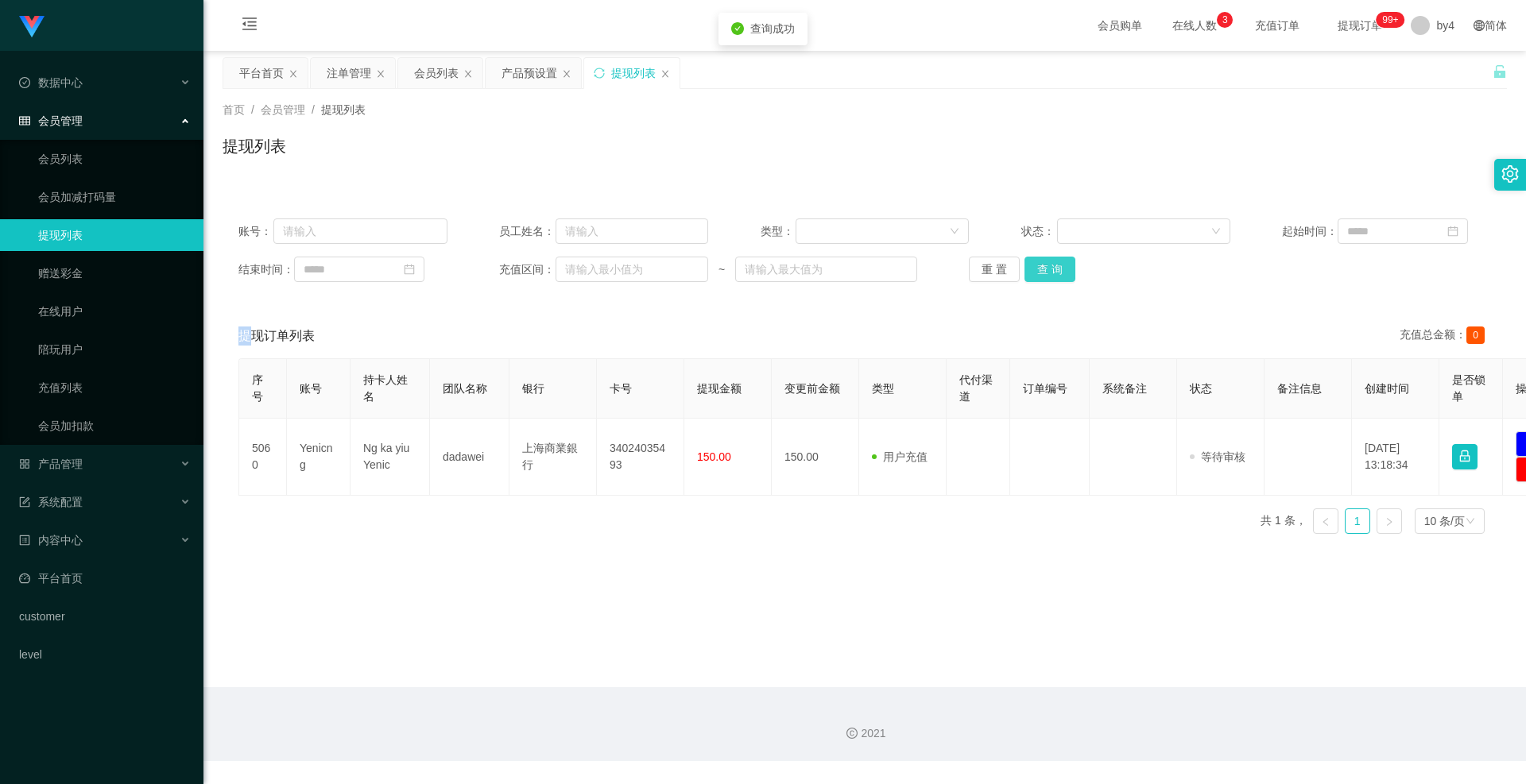
click at [1060, 269] on button "查 询" at bounding box center [1050, 269] width 51 height 25
click at [1044, 263] on button "查 询" at bounding box center [1050, 269] width 51 height 25
click at [1046, 263] on button "查 询" at bounding box center [1050, 269] width 51 height 25
click at [1046, 263] on button "查 询" at bounding box center [1059, 269] width 68 height 25
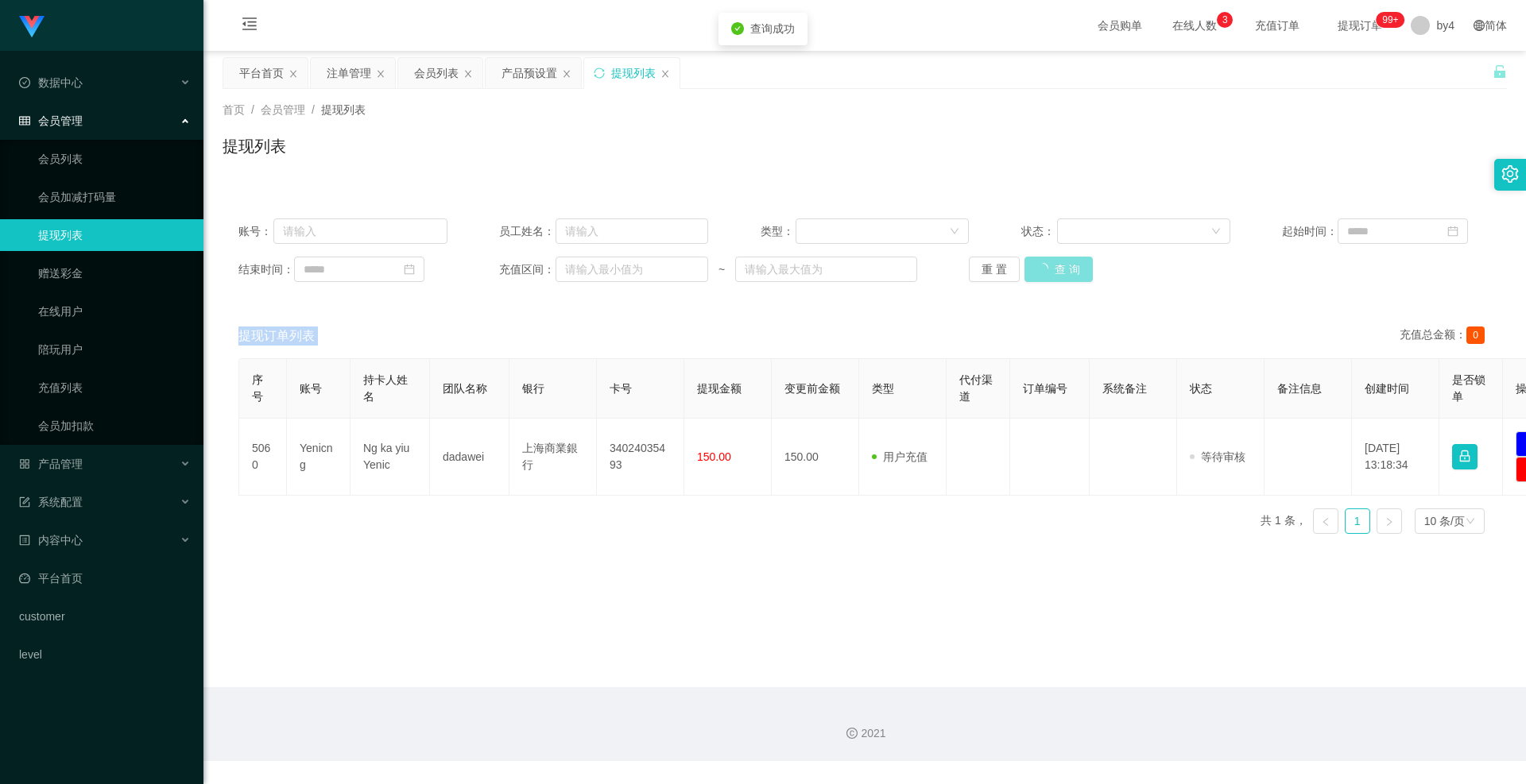
click at [1046, 263] on div "重 置 查 询" at bounding box center [1073, 269] width 209 height 25
click at [1046, 263] on button "查 询" at bounding box center [1050, 269] width 51 height 25
click at [1046, 263] on div "重 置 查 询" at bounding box center [1073, 269] width 209 height 25
click at [143, 160] on link "会员列表" at bounding box center [115, 158] width 152 height 32
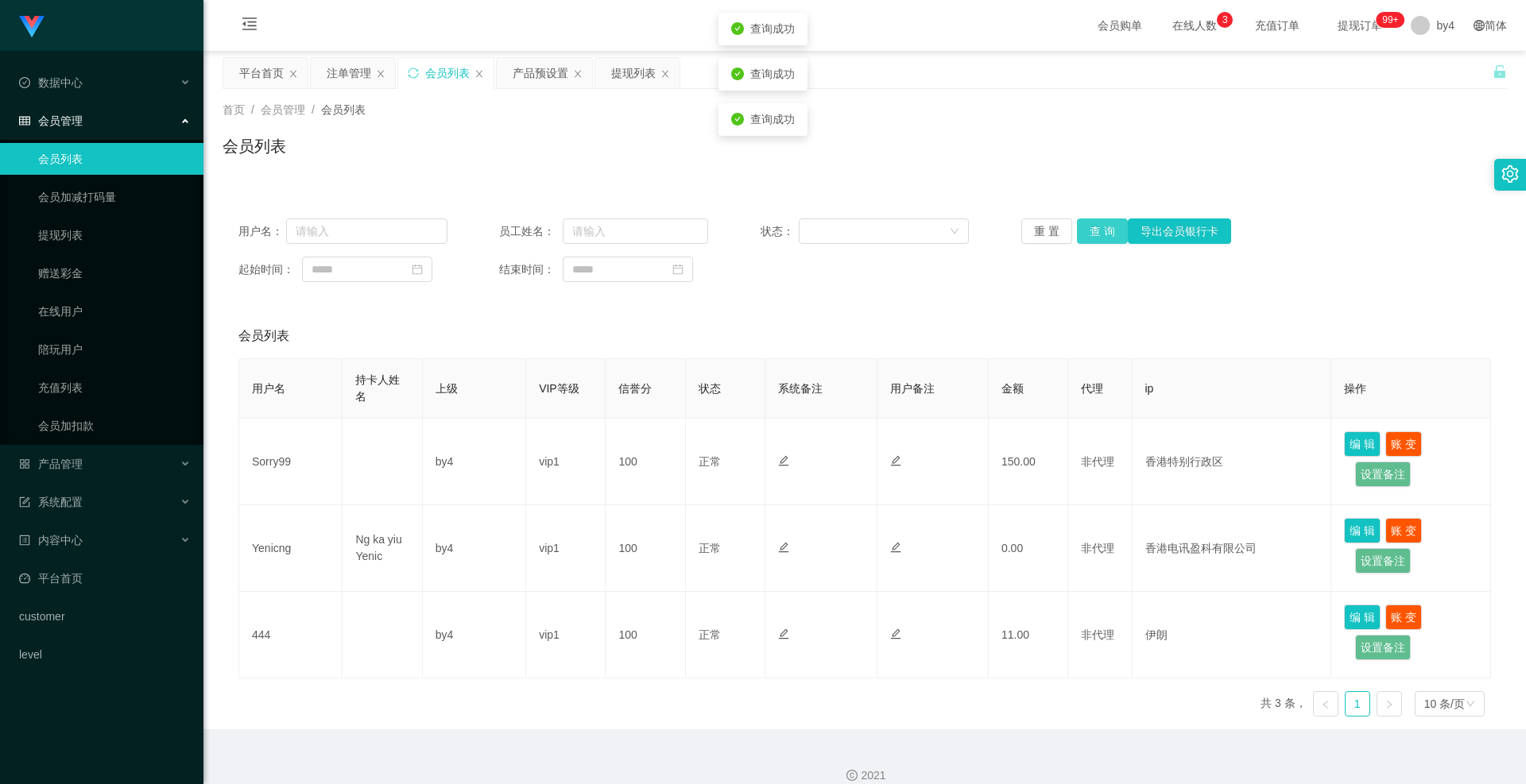
click at [1088, 229] on button "查 询" at bounding box center [1102, 231] width 51 height 25
click at [1088, 229] on div "重 置 查 询 导出会员银行卡" at bounding box center [1125, 231] width 209 height 25
click at [1088, 229] on button "查 询" at bounding box center [1102, 231] width 51 height 25
click at [1088, 229] on div "重 置 查 询 导出会员银行卡" at bounding box center [1125, 231] width 209 height 25
click at [1088, 229] on button "查 询" at bounding box center [1102, 231] width 51 height 25
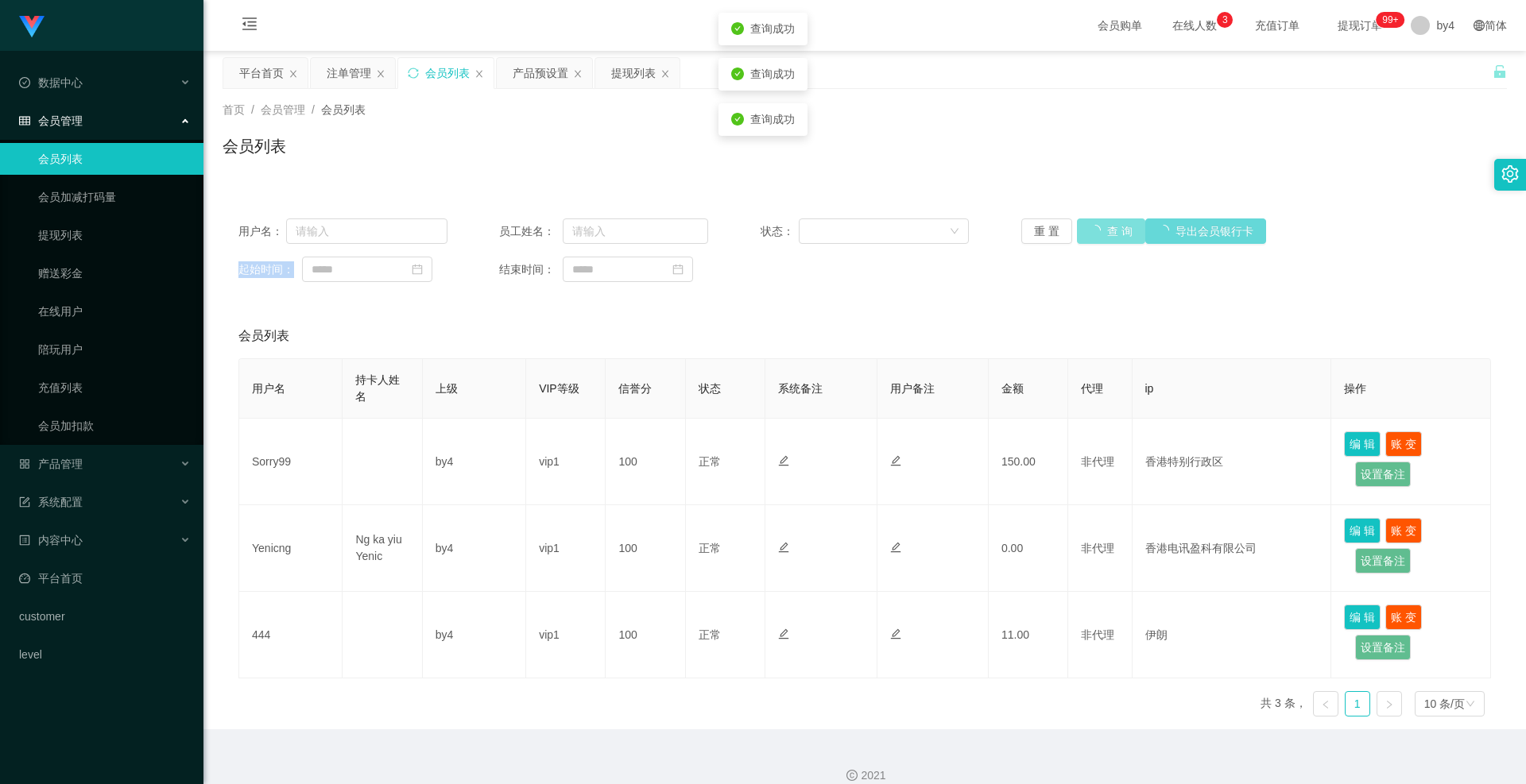
click at [1088, 229] on div "重 置 查 询 导出会员银行卡" at bounding box center [1125, 231] width 209 height 25
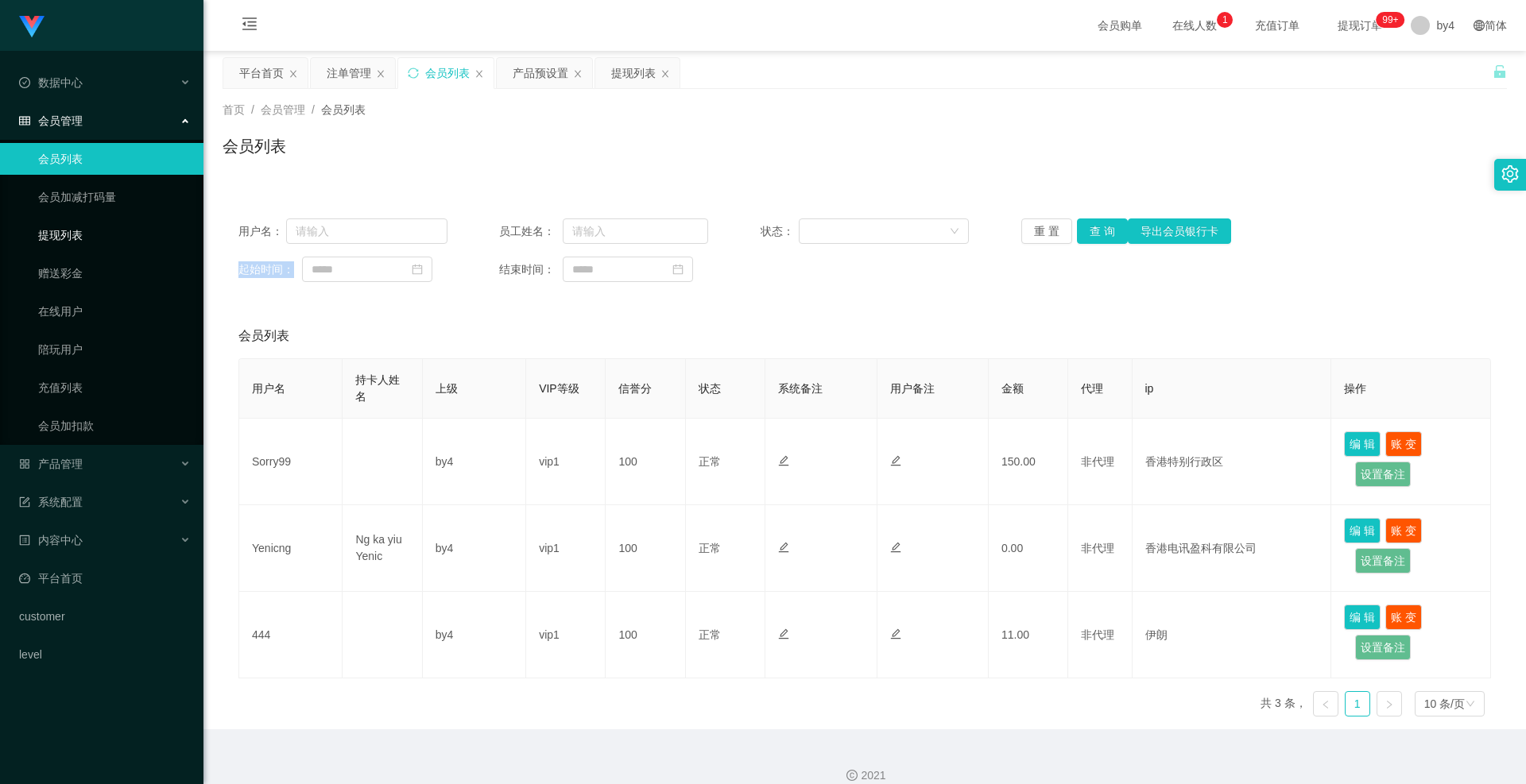
click at [65, 243] on link "提现列表" at bounding box center [115, 235] width 152 height 32
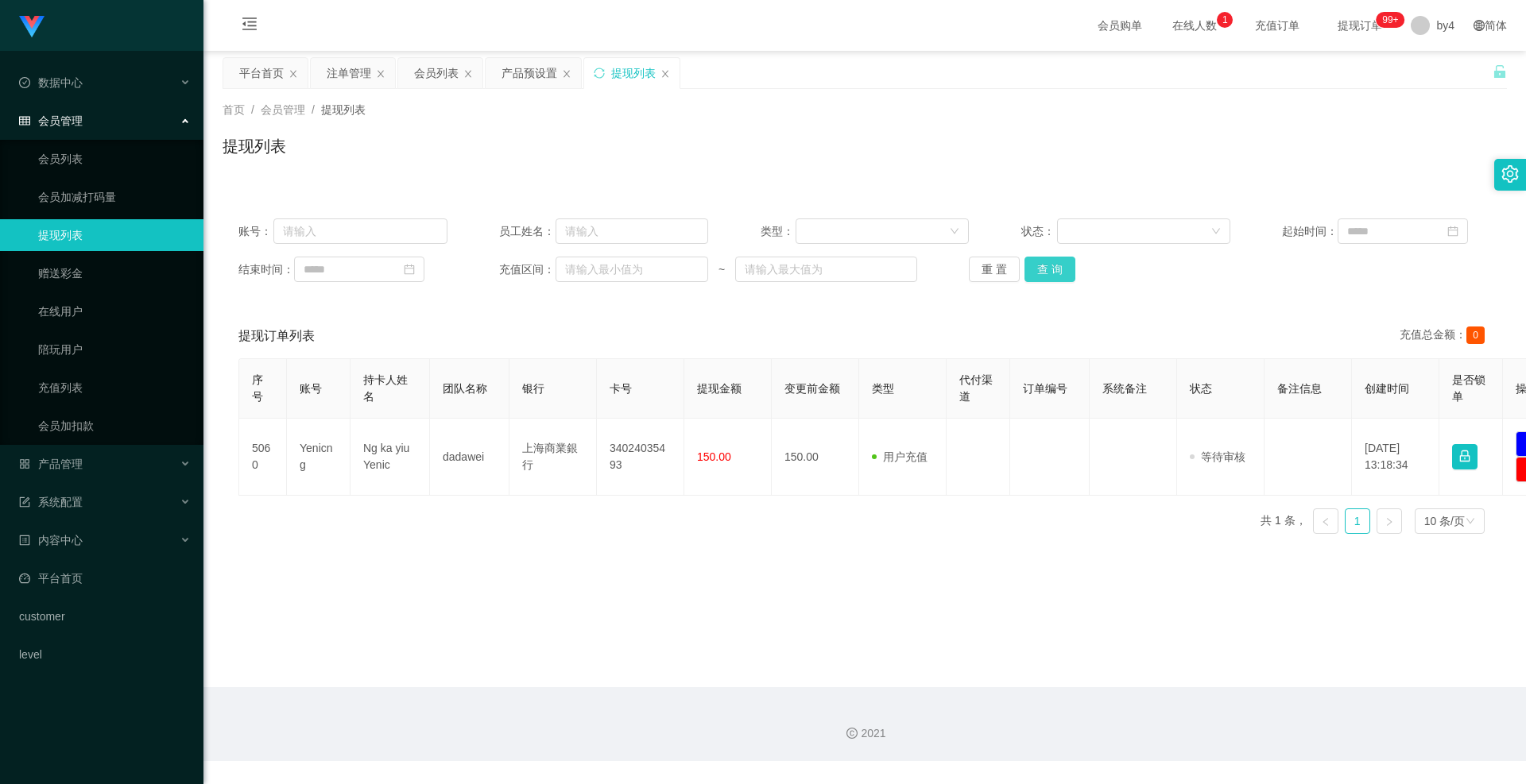
click at [1039, 267] on button "查 询" at bounding box center [1050, 269] width 51 height 25
click at [1039, 267] on div "重 置 查 询" at bounding box center [1073, 269] width 209 height 25
click at [1039, 267] on button "查 询" at bounding box center [1050, 269] width 51 height 25
click at [1039, 267] on div "重 置 查 询" at bounding box center [1073, 269] width 209 height 25
click at [1039, 267] on button "查 询" at bounding box center [1050, 269] width 51 height 25
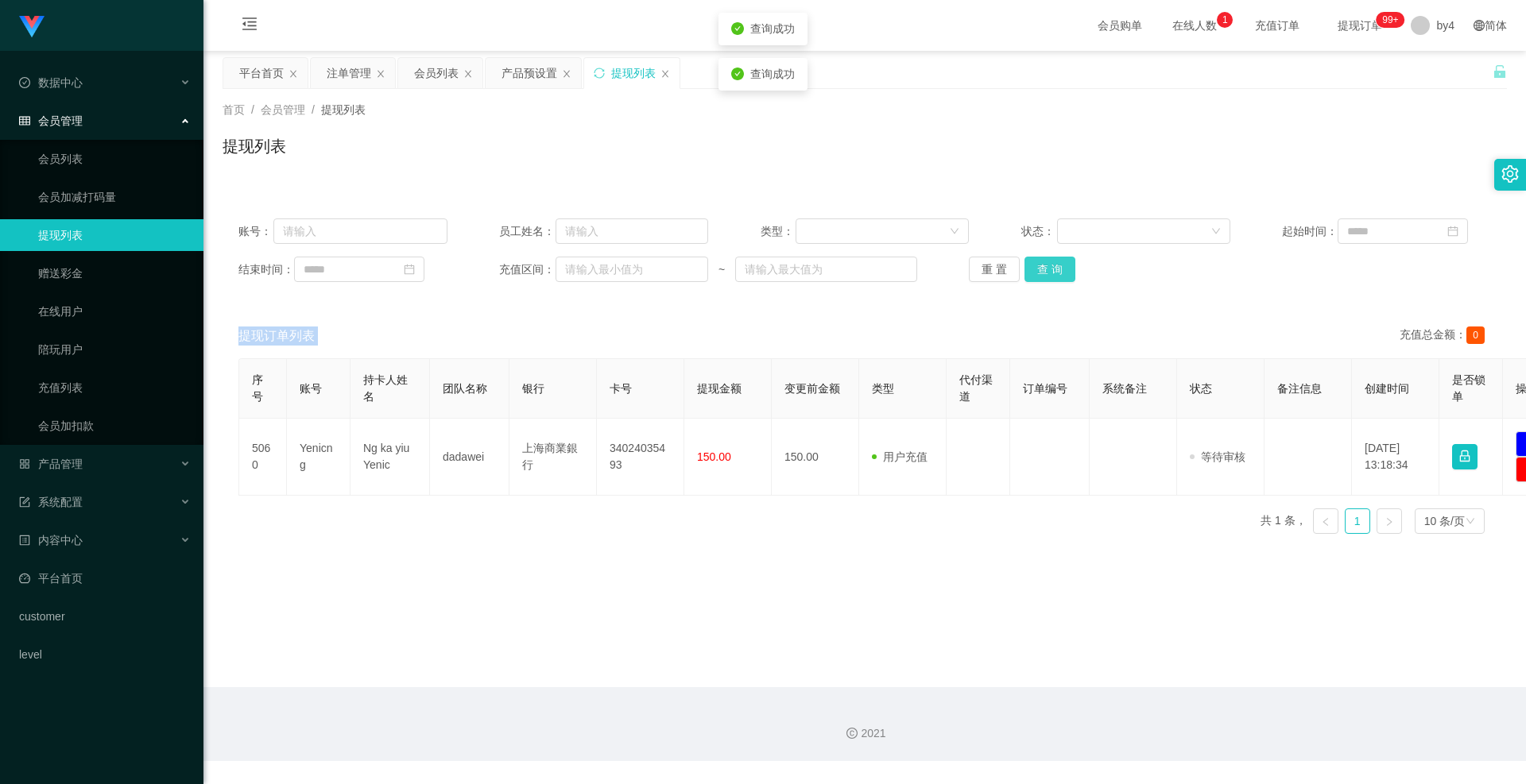
click at [1039, 267] on div "重 置 查 询" at bounding box center [1073, 269] width 209 height 25
click at [1039, 267] on button "查 询" at bounding box center [1050, 269] width 51 height 25
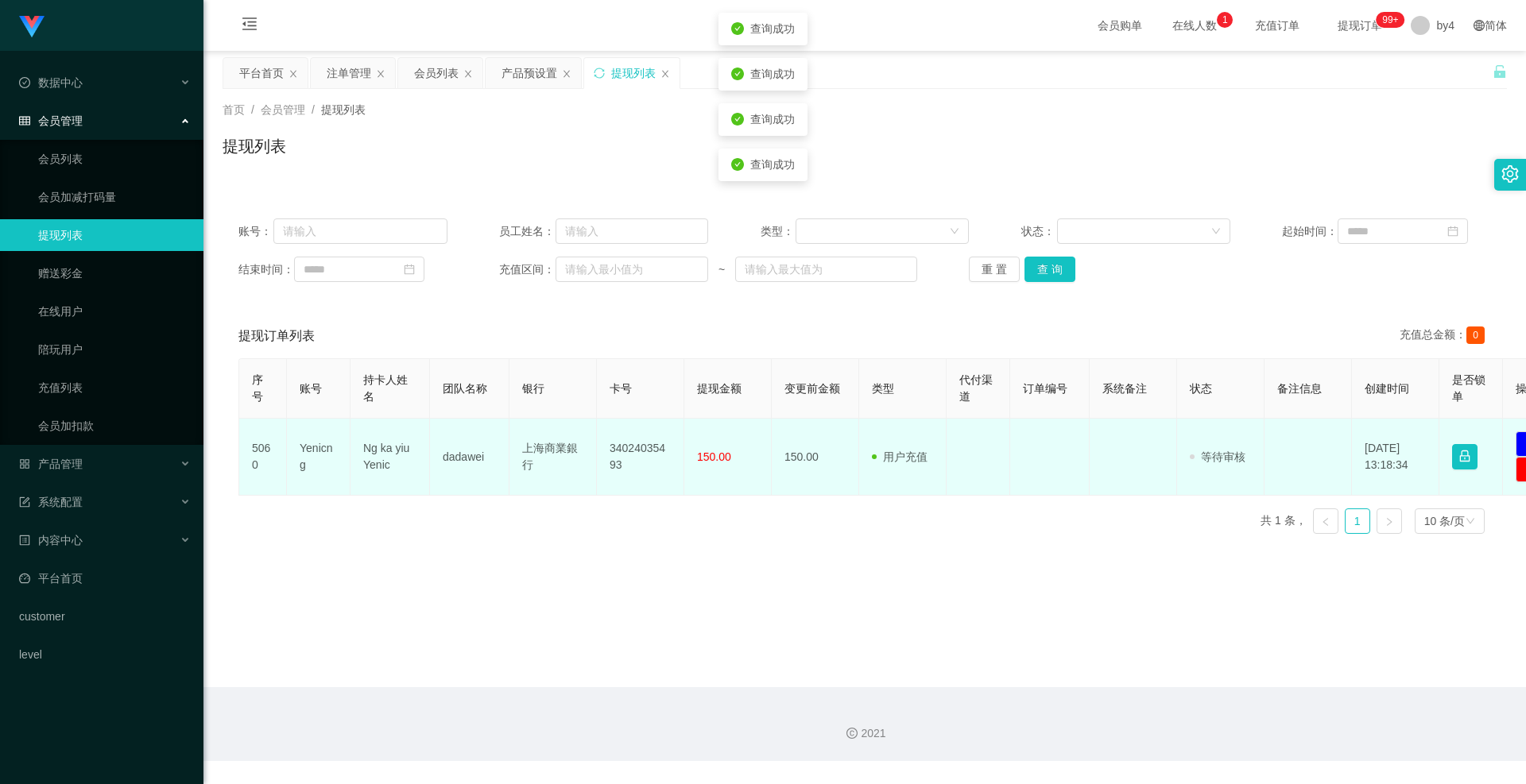
click at [318, 454] on td "Yenicng" at bounding box center [318, 458] width 64 height 77
copy td "Yenicng"
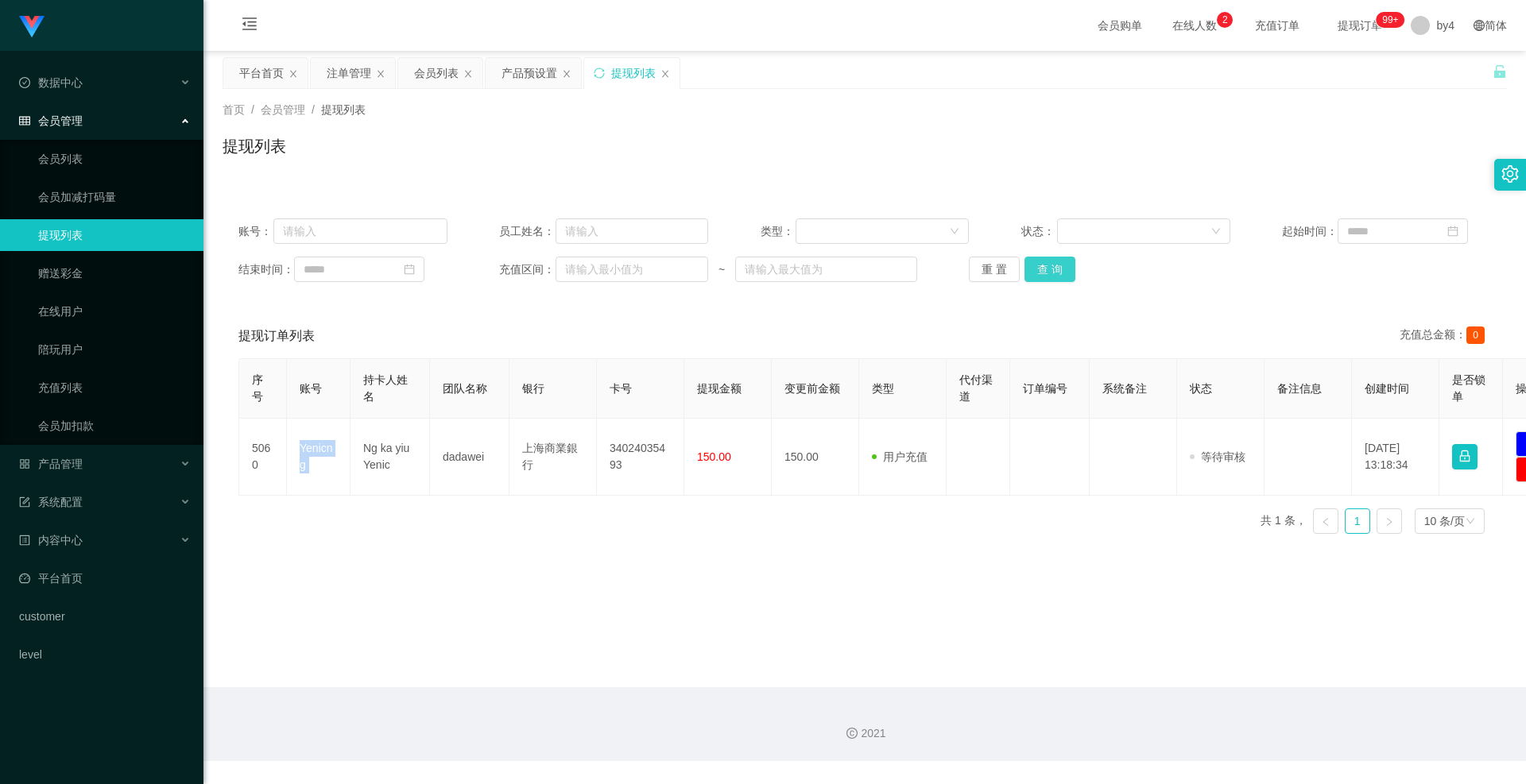
click at [1047, 270] on button "查 询" at bounding box center [1050, 269] width 51 height 25
click at [1047, 270] on div "重 置 查 询" at bounding box center [1073, 269] width 209 height 25
click at [89, 148] on link "会员列表" at bounding box center [115, 158] width 152 height 32
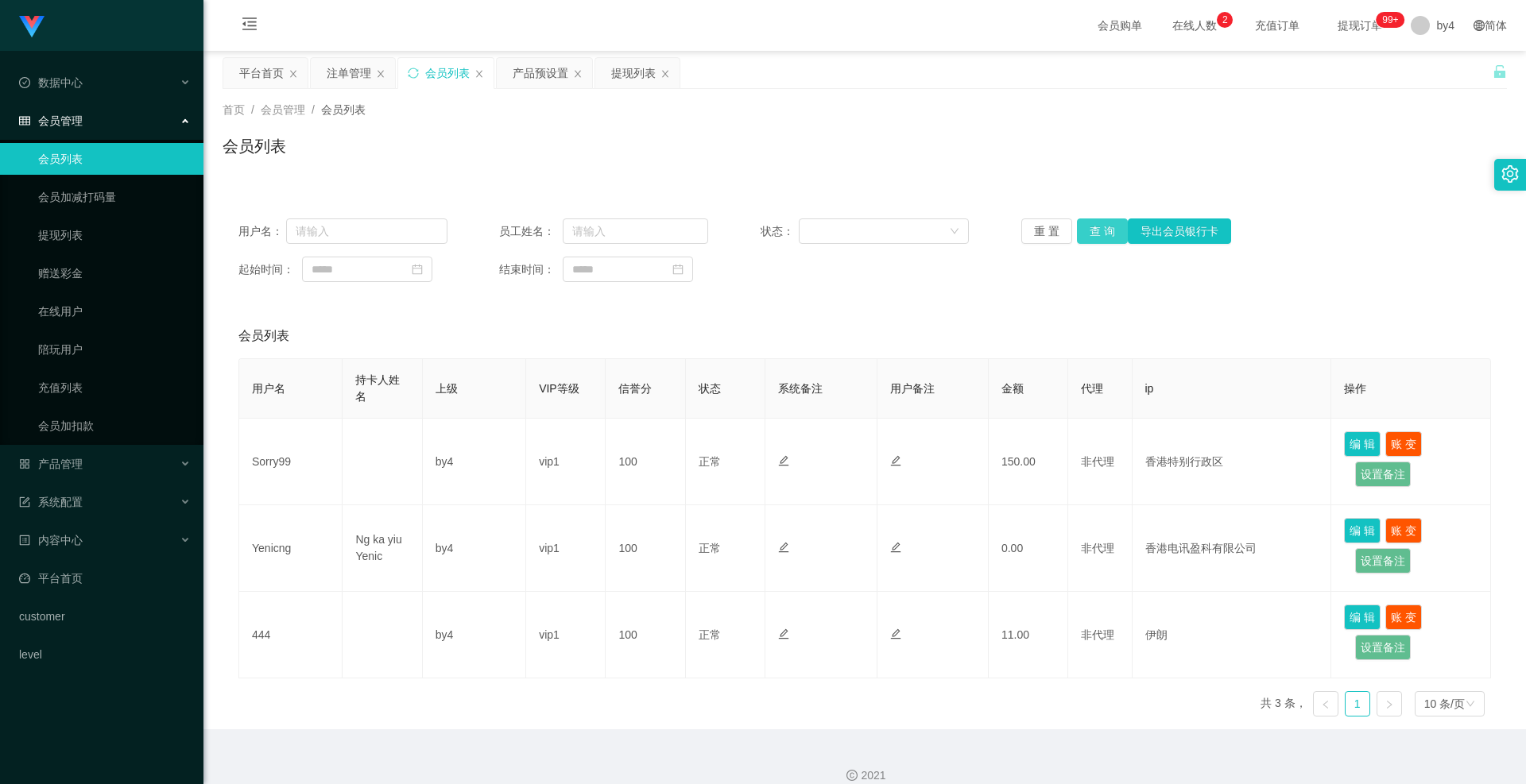
click at [1095, 233] on button "查 询" at bounding box center [1102, 231] width 51 height 25
click at [1095, 233] on div "重 置 查 询 导出会员银行卡" at bounding box center [1125, 231] width 209 height 25
click at [1095, 233] on button "查 询" at bounding box center [1102, 231] width 51 height 25
click at [1095, 233] on div "重 置 查 询 导出会员银行卡" at bounding box center [1125, 231] width 209 height 25
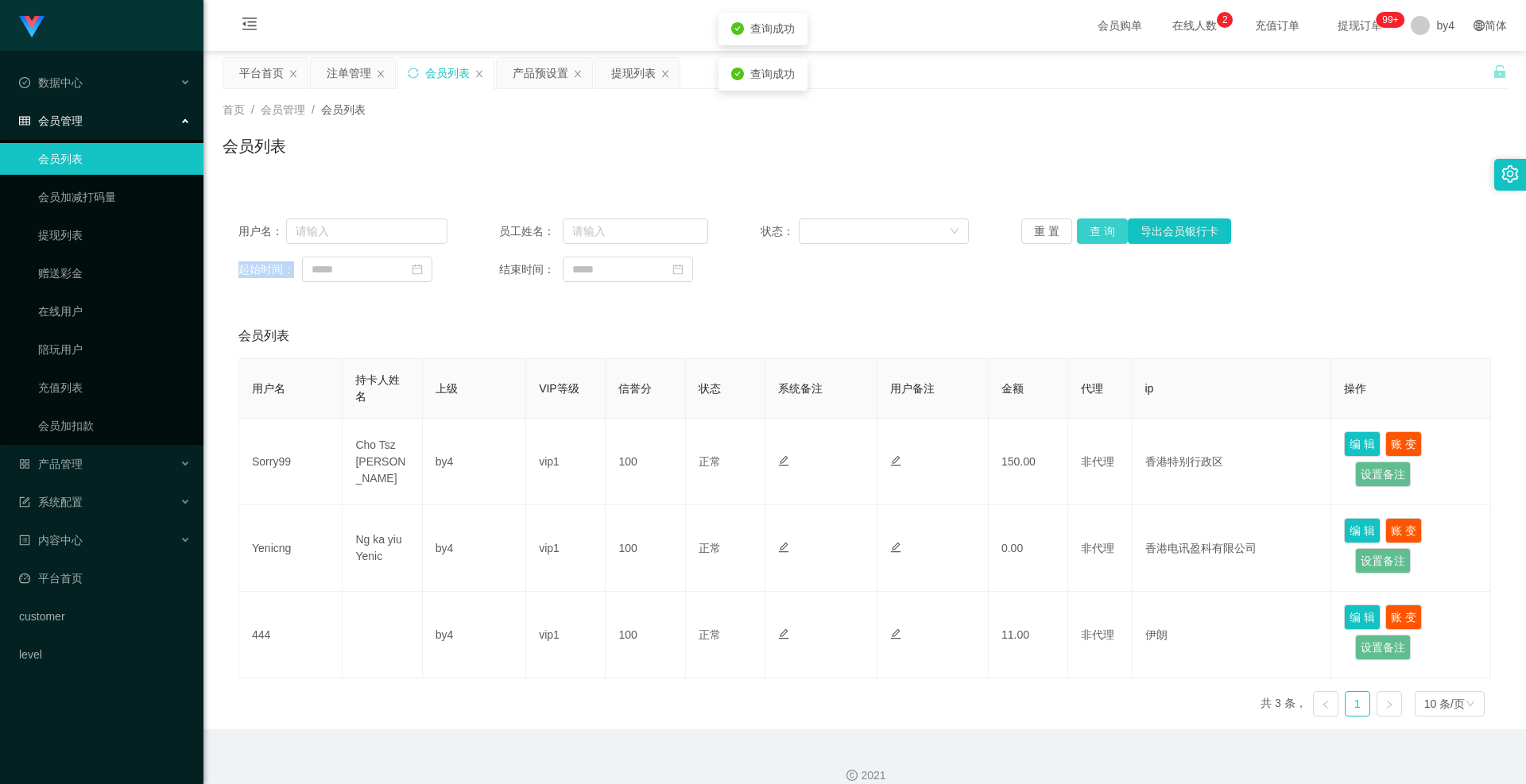
click at [1095, 233] on button "查 询" at bounding box center [1102, 231] width 51 height 25
click at [1087, 223] on button "查 询" at bounding box center [1102, 231] width 51 height 25
click at [1087, 223] on div "重 置 查 询 导出会员银行卡" at bounding box center [1125, 231] width 209 height 25
click at [1087, 223] on button "查 询" at bounding box center [1102, 231] width 51 height 25
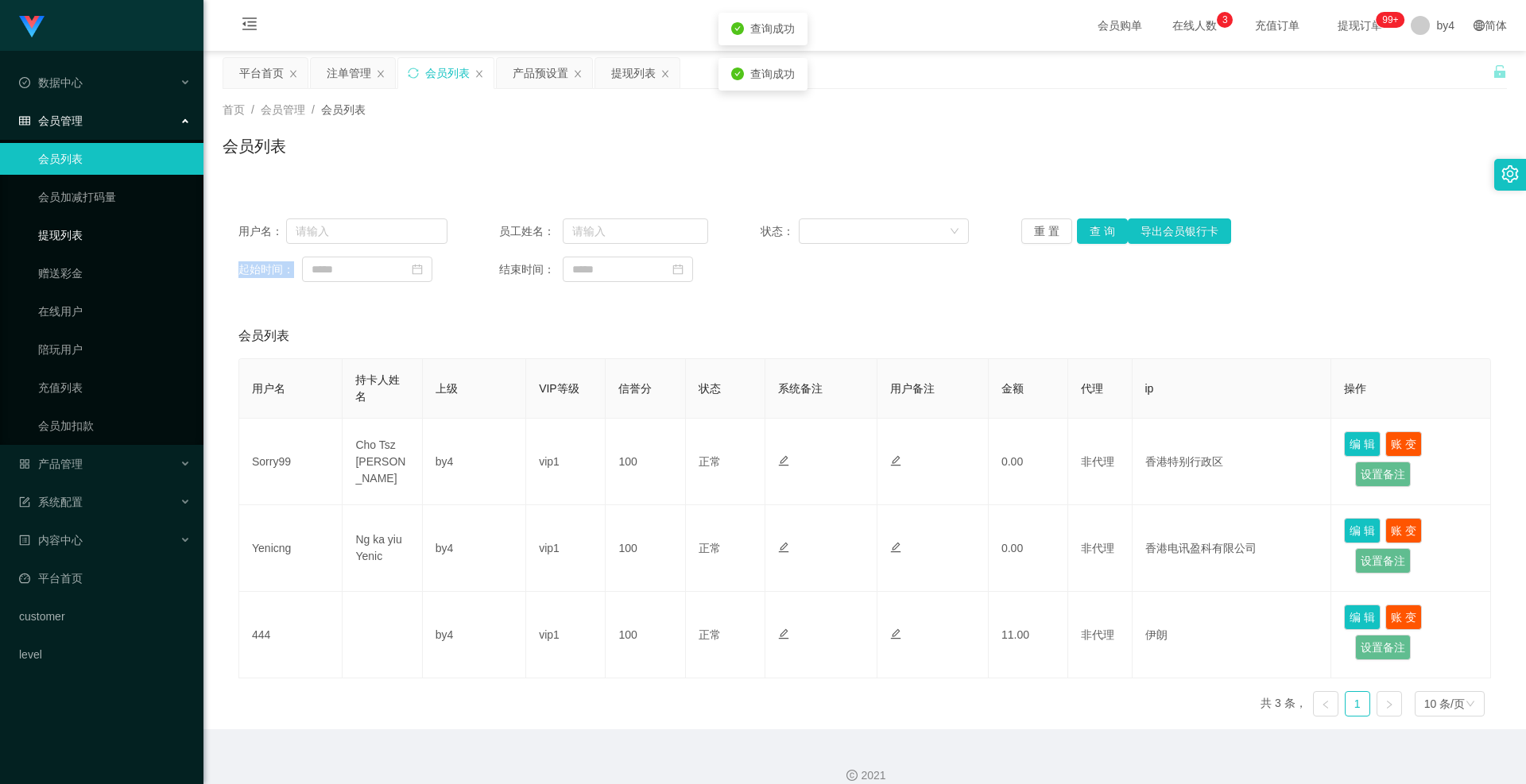
click at [75, 238] on link "提现列表" at bounding box center [115, 235] width 152 height 32
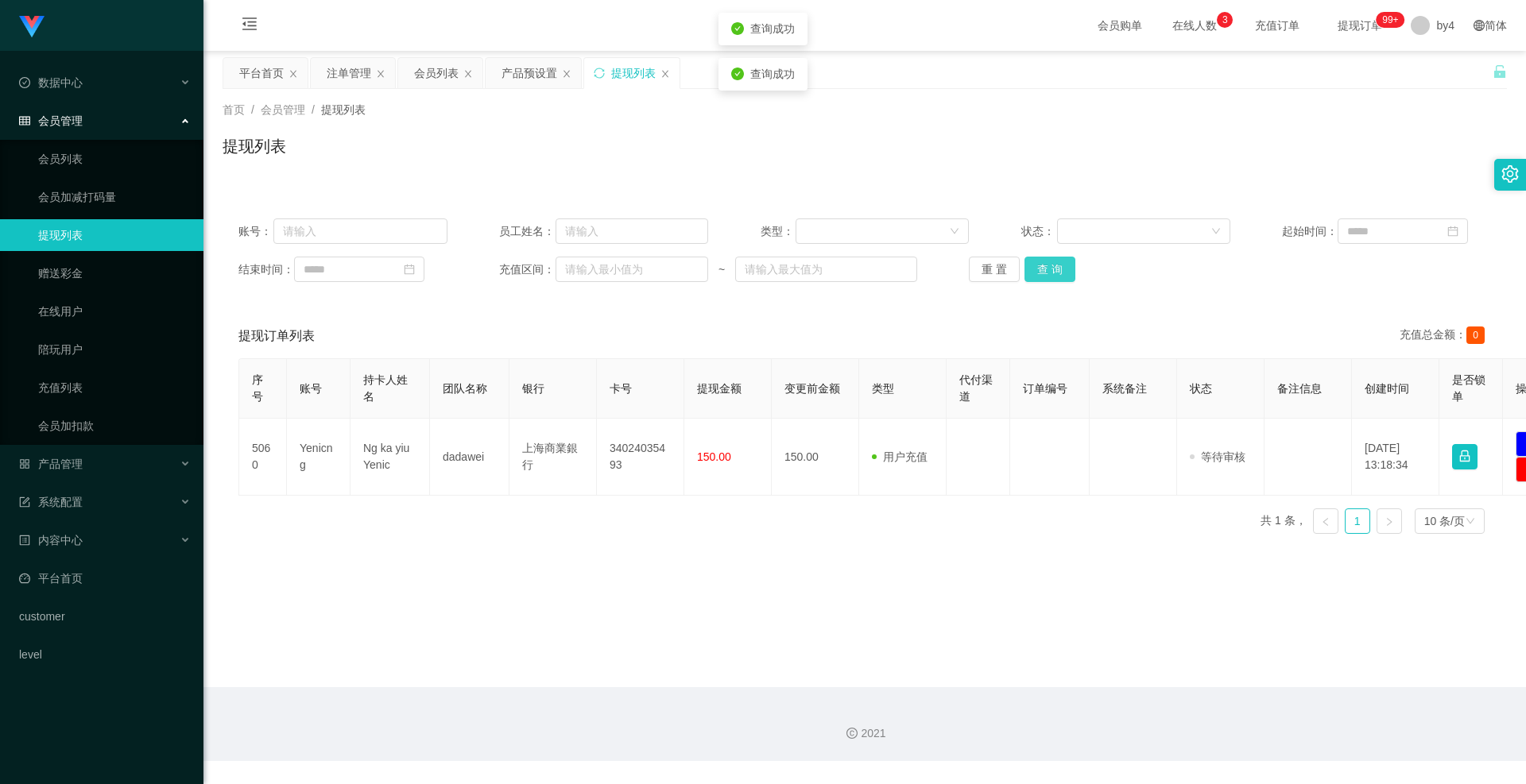
click at [1054, 274] on button "查 询" at bounding box center [1050, 269] width 51 height 25
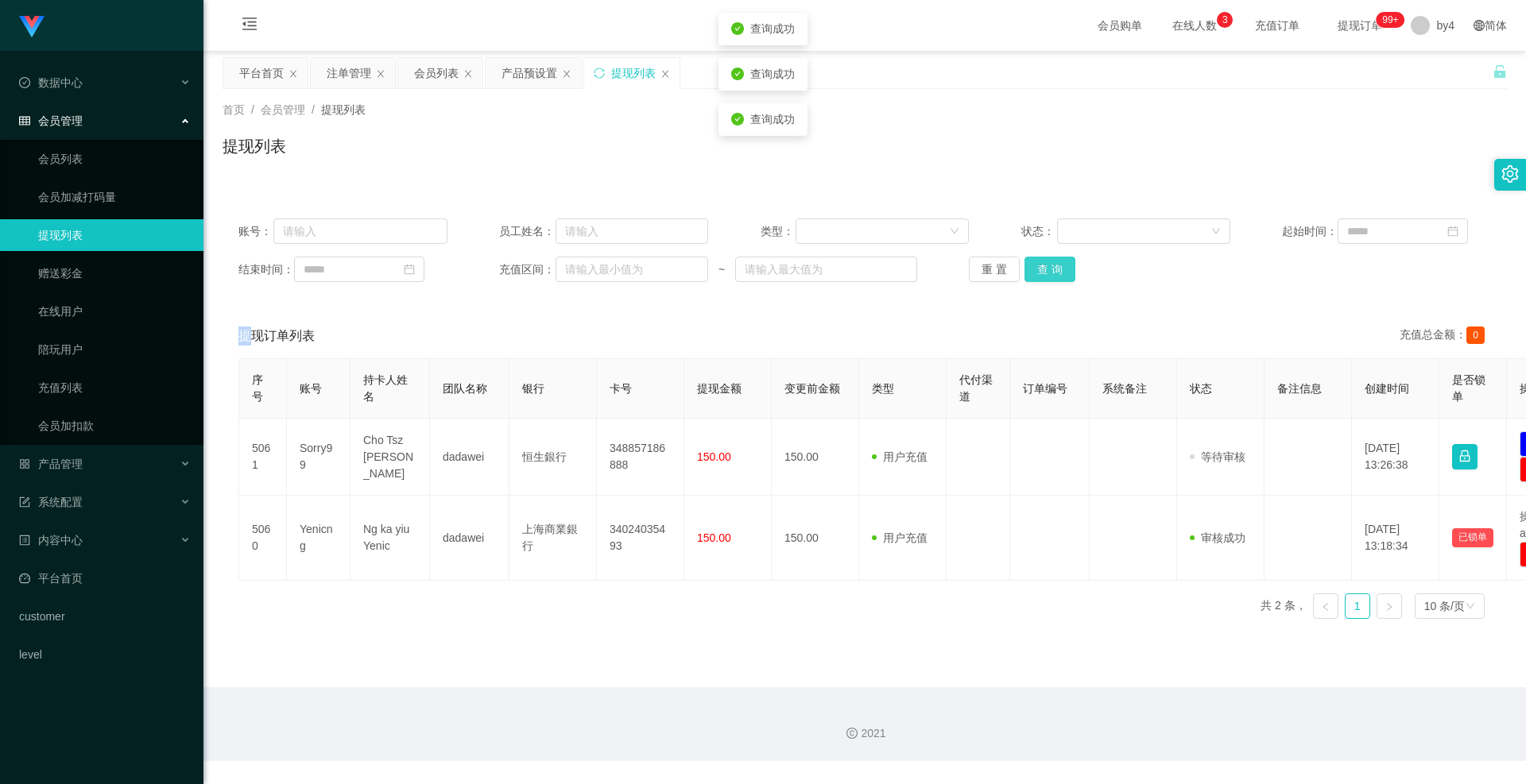
click at [1054, 274] on div "重 置 查 询" at bounding box center [1073, 269] width 209 height 25
click at [1054, 274] on button "查 询" at bounding box center [1050, 269] width 51 height 25
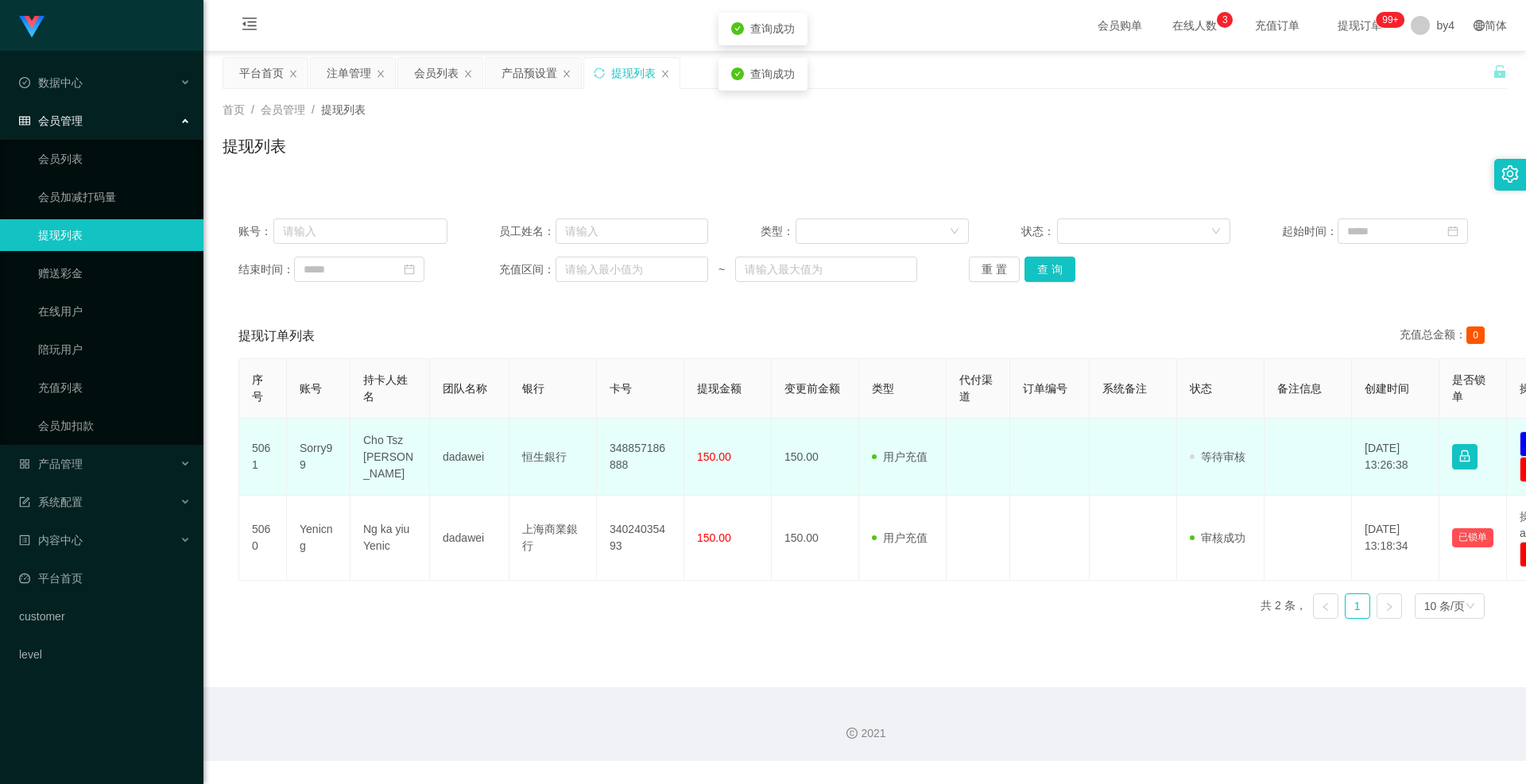
click at [312, 455] on td "Sorry99" at bounding box center [318, 458] width 64 height 77
copy td "Sorry99"
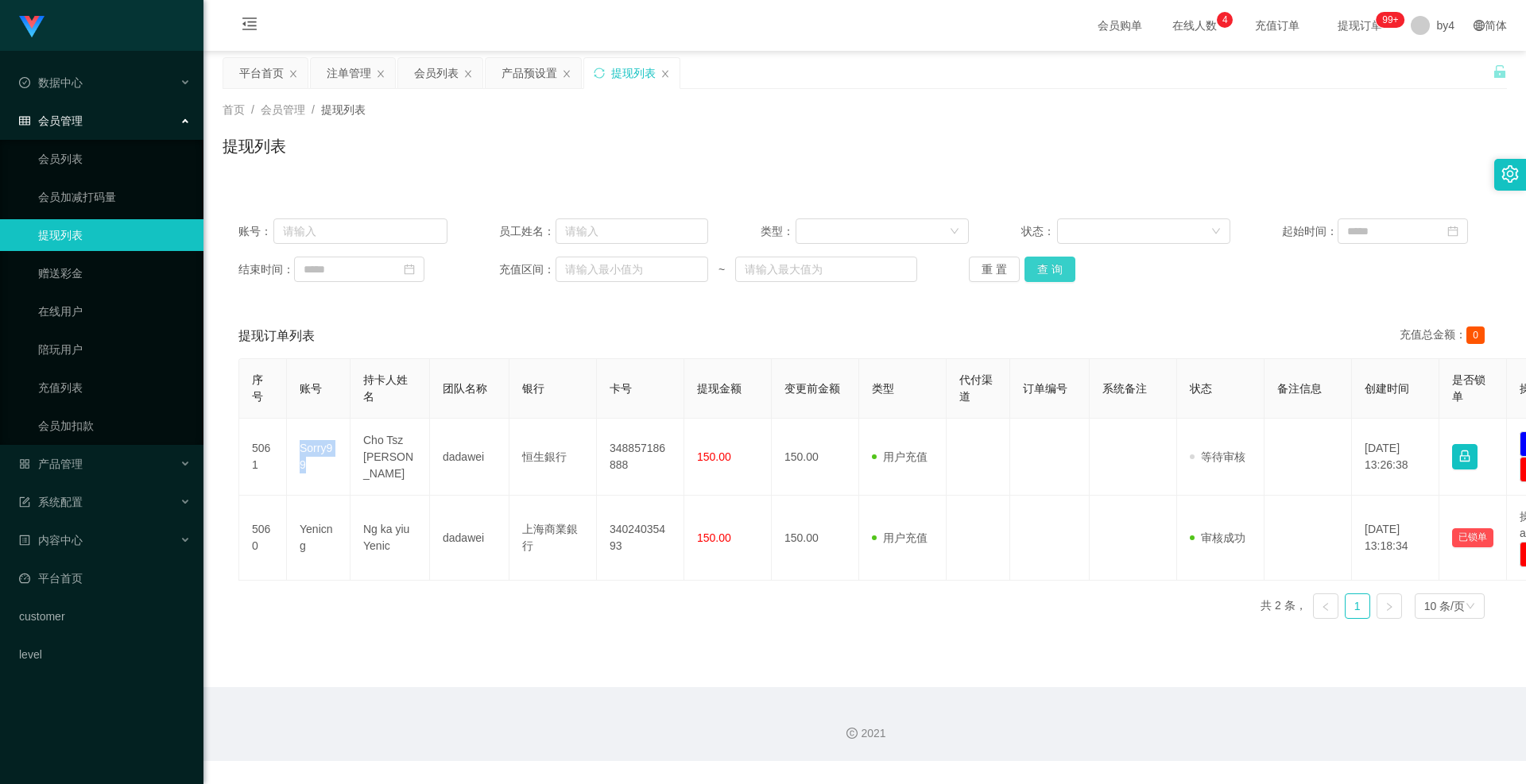
click at [1050, 263] on button "查 询" at bounding box center [1050, 269] width 51 height 25
click at [1050, 263] on div "重 置 查 询" at bounding box center [1073, 269] width 209 height 25
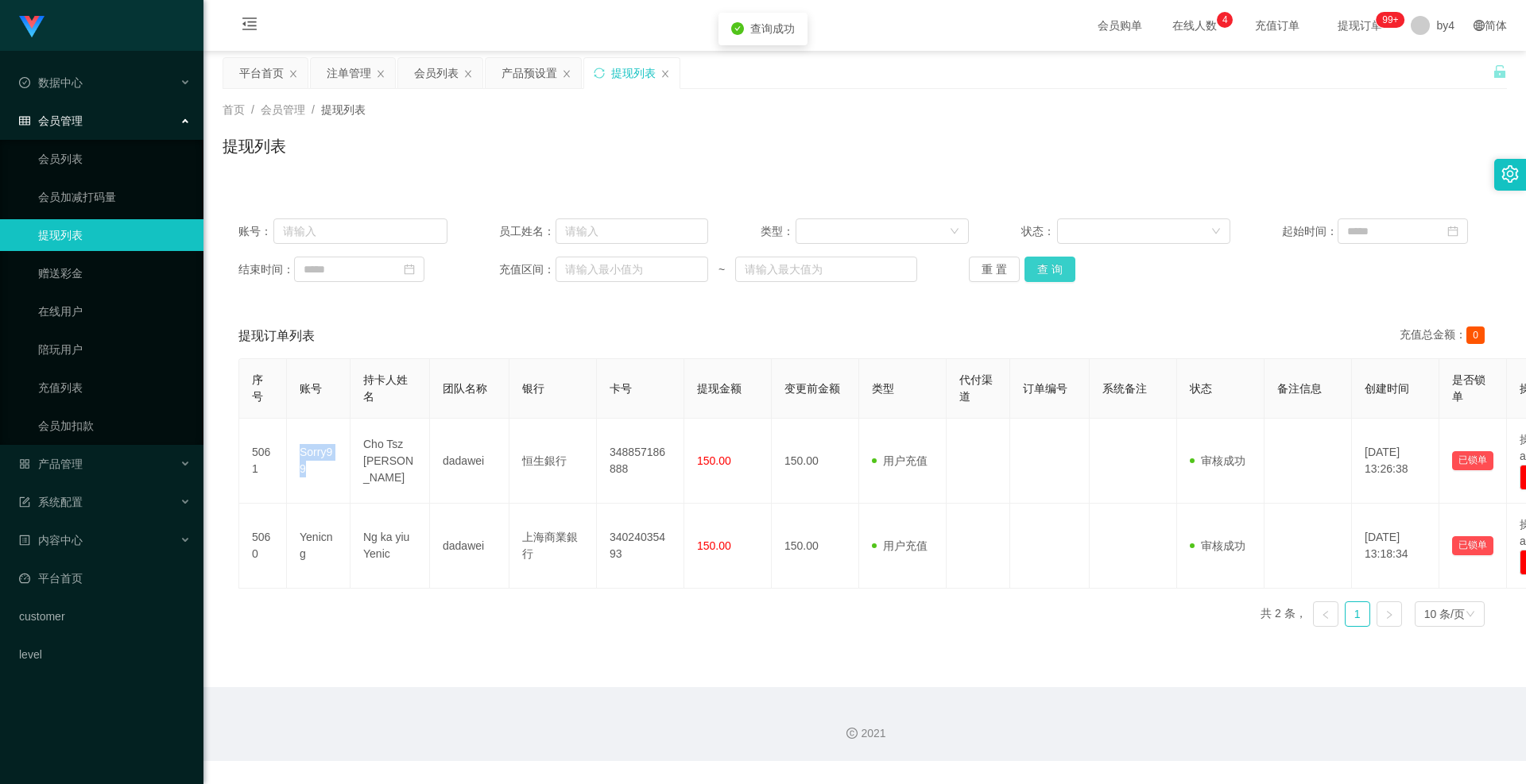
click at [1050, 263] on button "查 询" at bounding box center [1050, 269] width 51 height 25
click at [1050, 263] on div "重 置 查 询" at bounding box center [1073, 269] width 209 height 25
click at [1046, 278] on button "查 询" at bounding box center [1050, 269] width 51 height 25
click at [1046, 278] on div "重 置 查 询" at bounding box center [1073, 269] width 209 height 25
click at [1046, 278] on button "查 询" at bounding box center [1059, 269] width 68 height 25
